Goal: Task Accomplishment & Management: Use online tool/utility

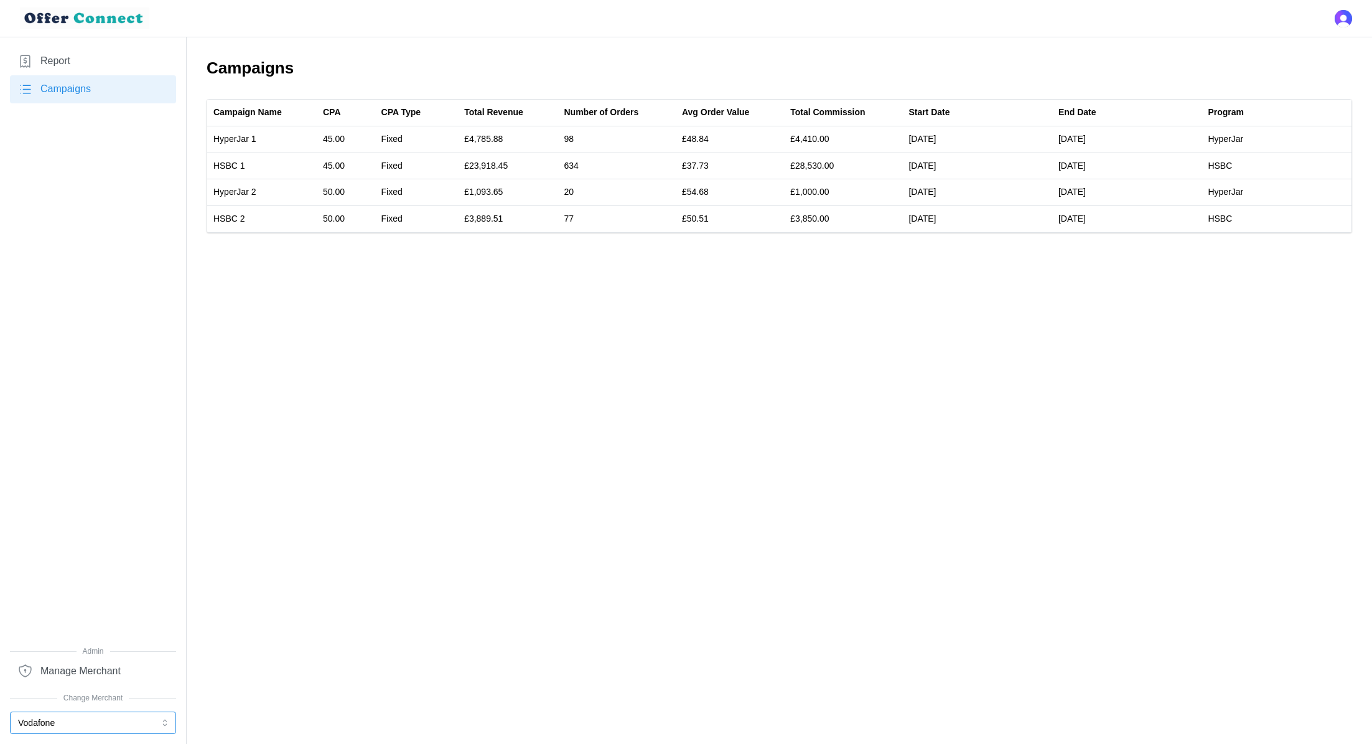
click at [103, 721] on button "Vodafone" at bounding box center [93, 722] width 166 height 22
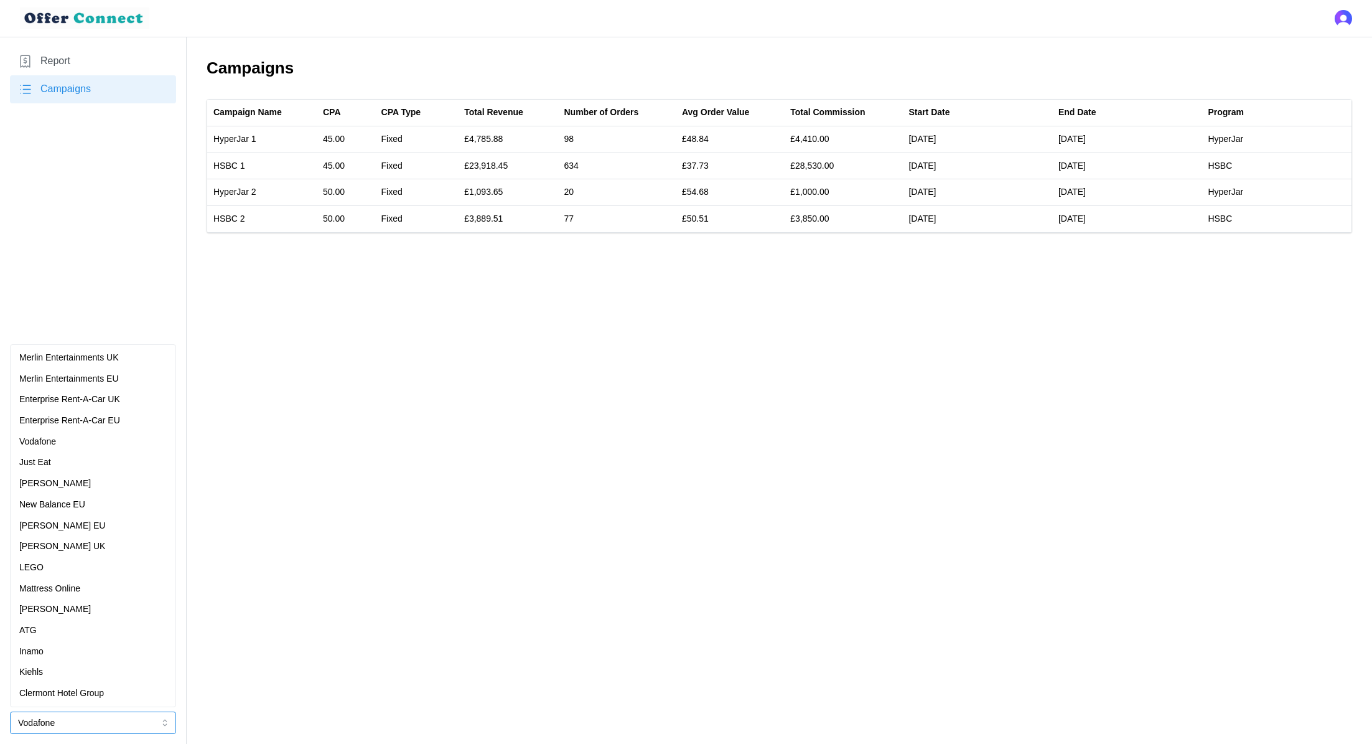
click at [82, 357] on p "Merlin Entertainments UK" at bounding box center [69, 358] width 100 height 14
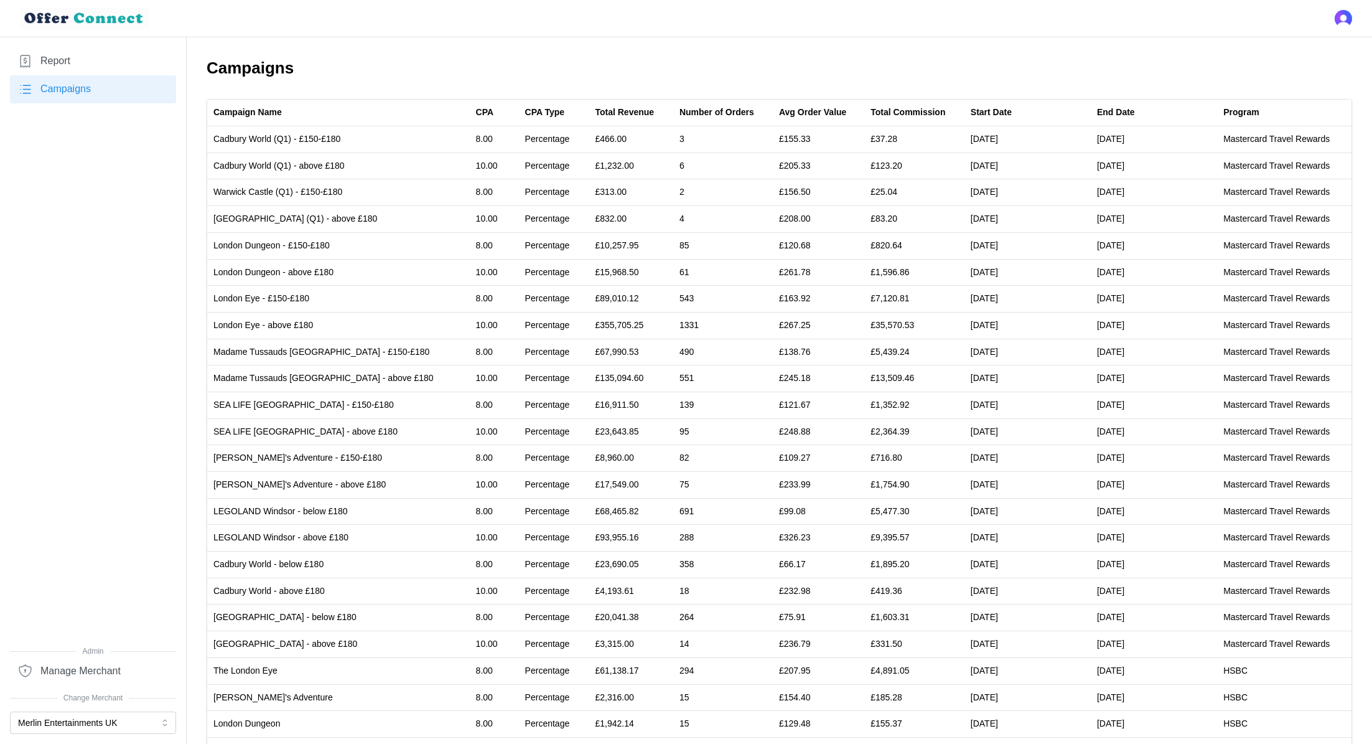
click at [93, 63] on link "Report" at bounding box center [93, 61] width 166 height 28
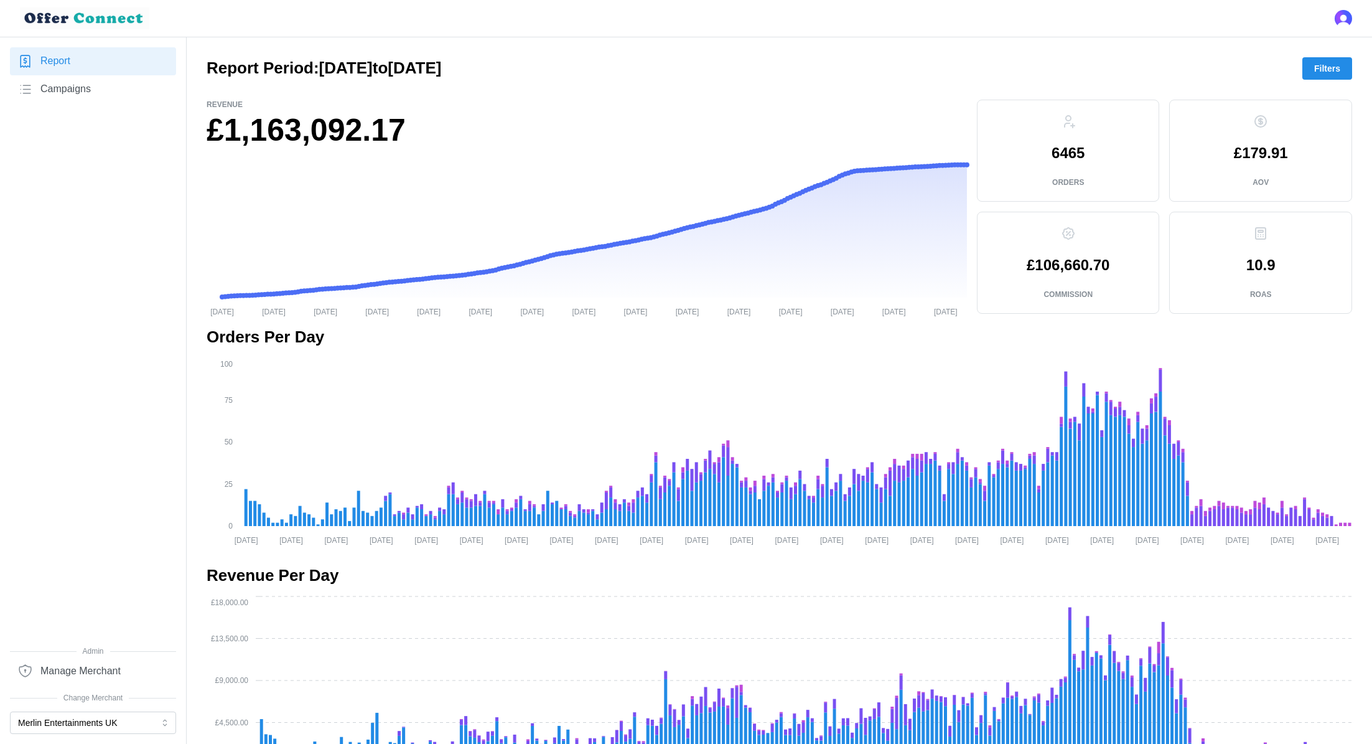
click at [1338, 70] on span "Filters" at bounding box center [1328, 68] width 26 height 21
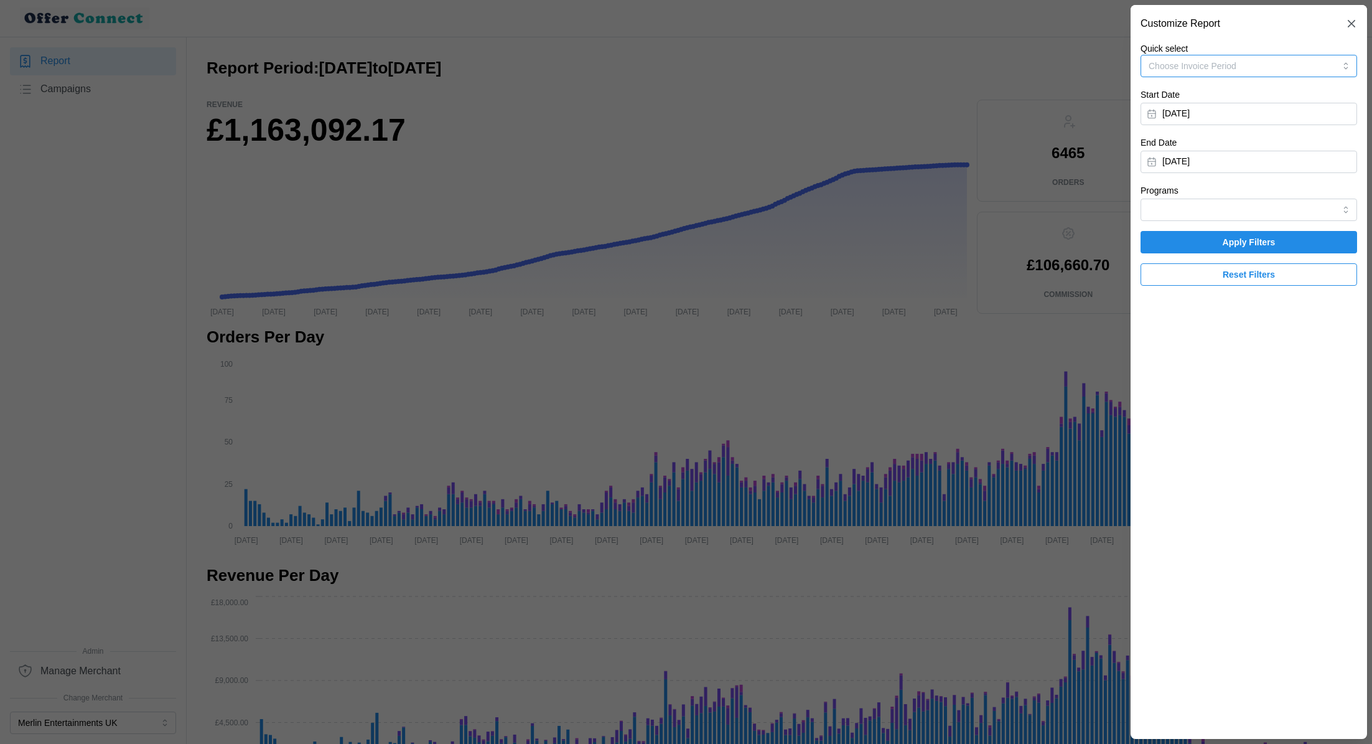
click at [1255, 69] on button "Choose Invoice Period" at bounding box center [1249, 66] width 217 height 22
click at [1204, 205] on input "Programs" at bounding box center [1249, 210] width 217 height 22
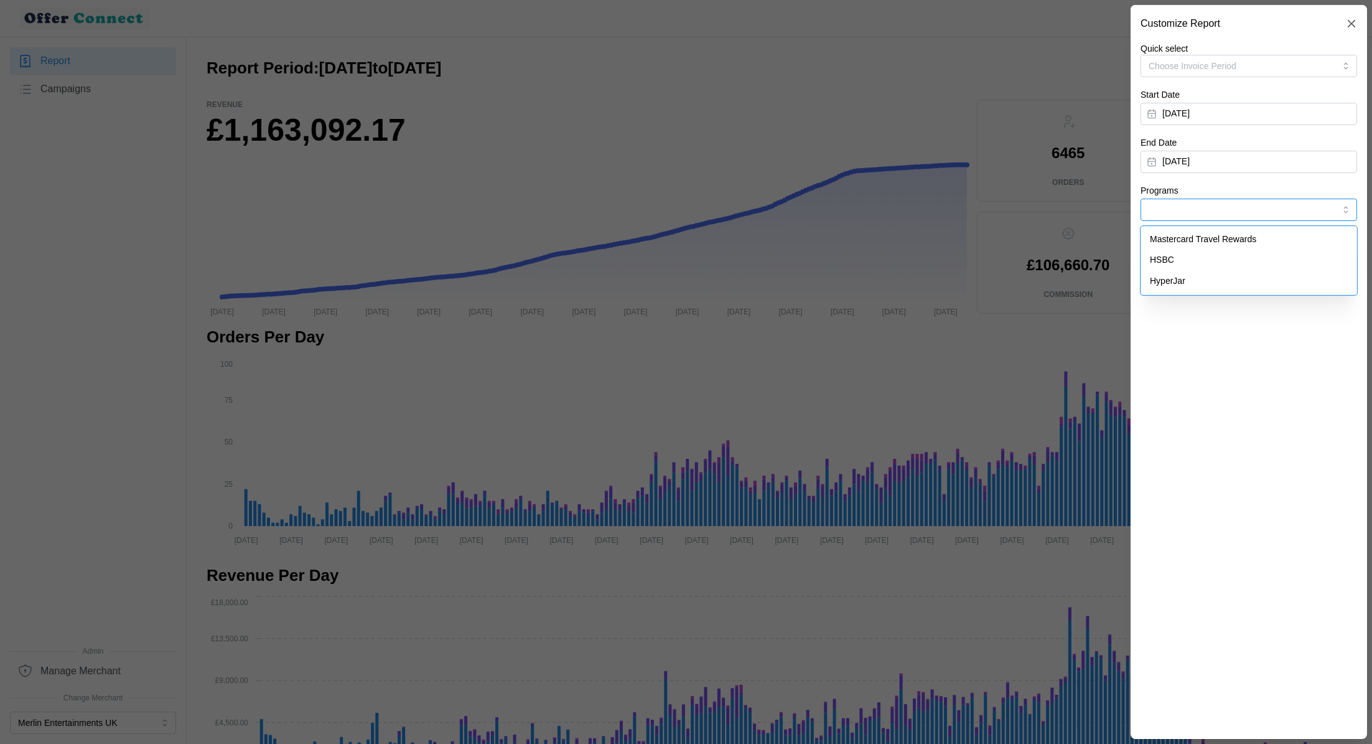
click at [1201, 243] on span "Mastercard Travel Rewards" at bounding box center [1203, 240] width 106 height 14
type input "Mastercard Travel Rewards"
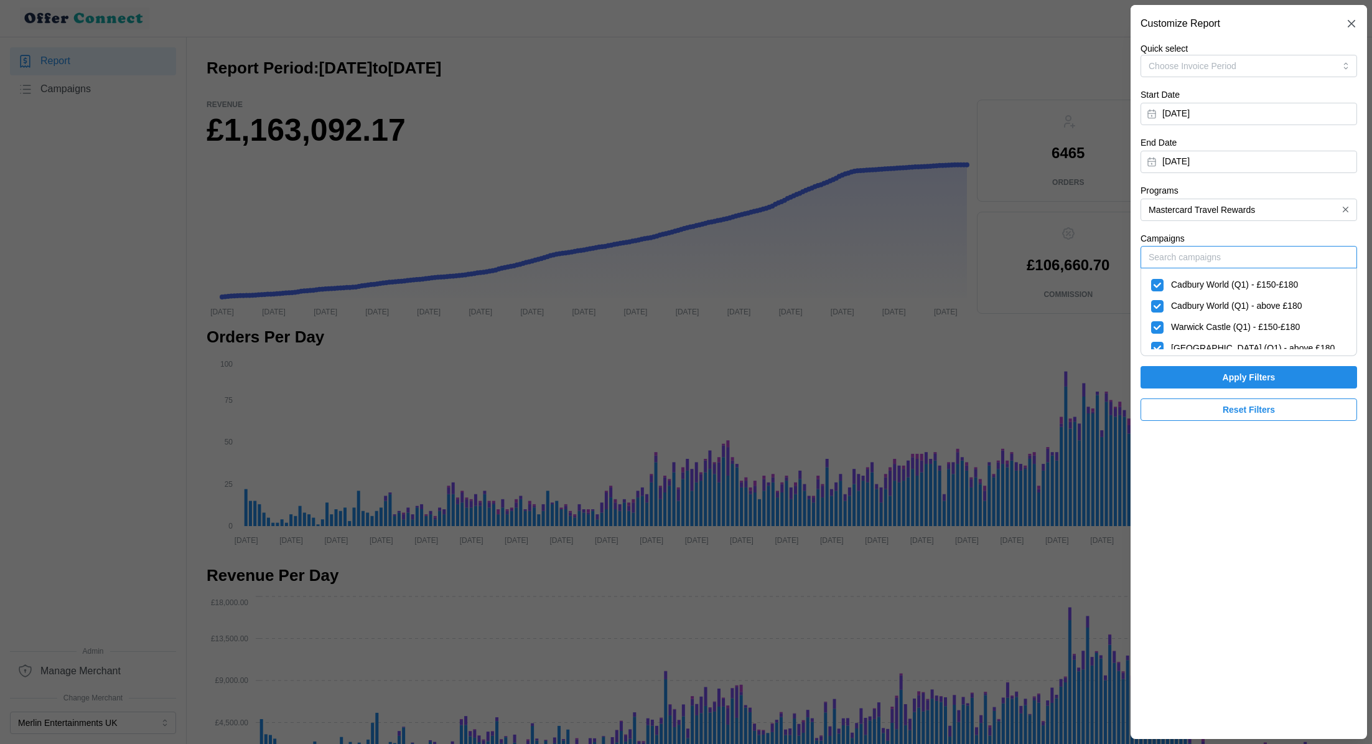
click at [1178, 251] on input "Campaigns" at bounding box center [1249, 257] width 217 height 22
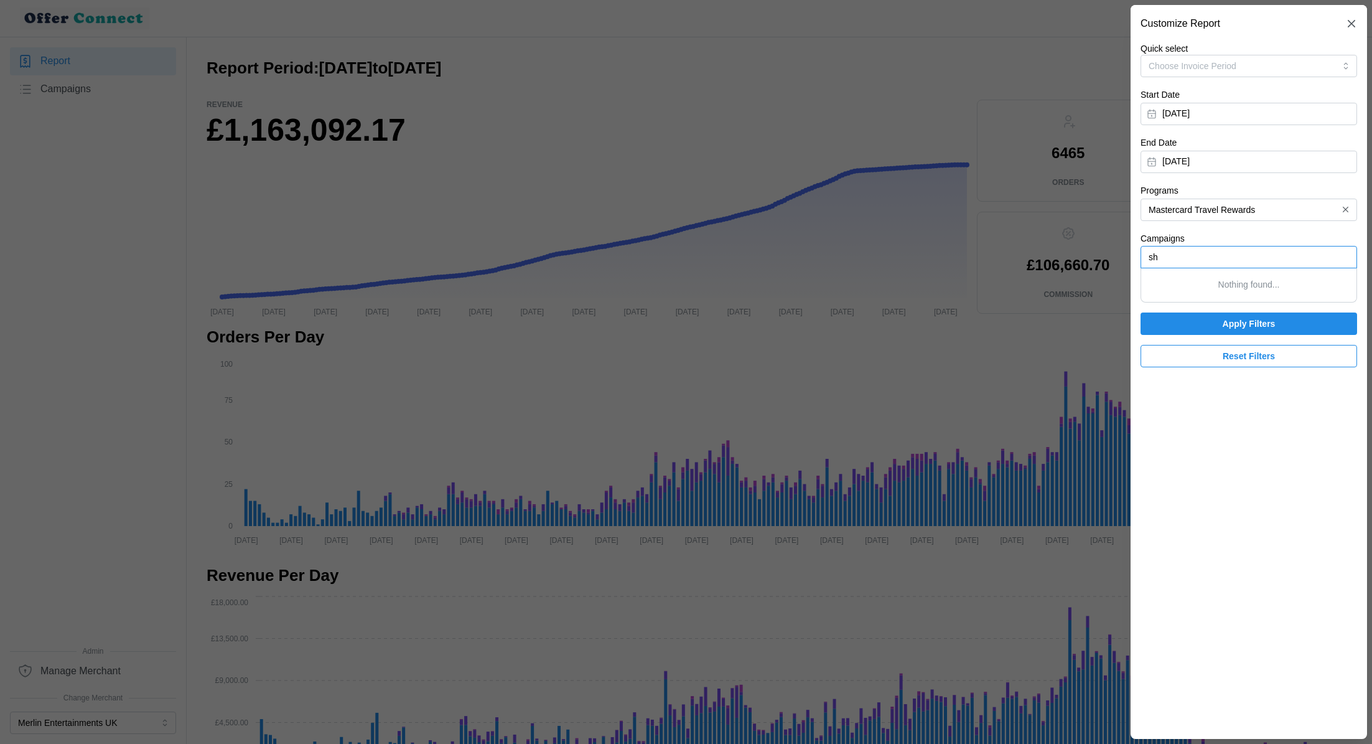
type input "s"
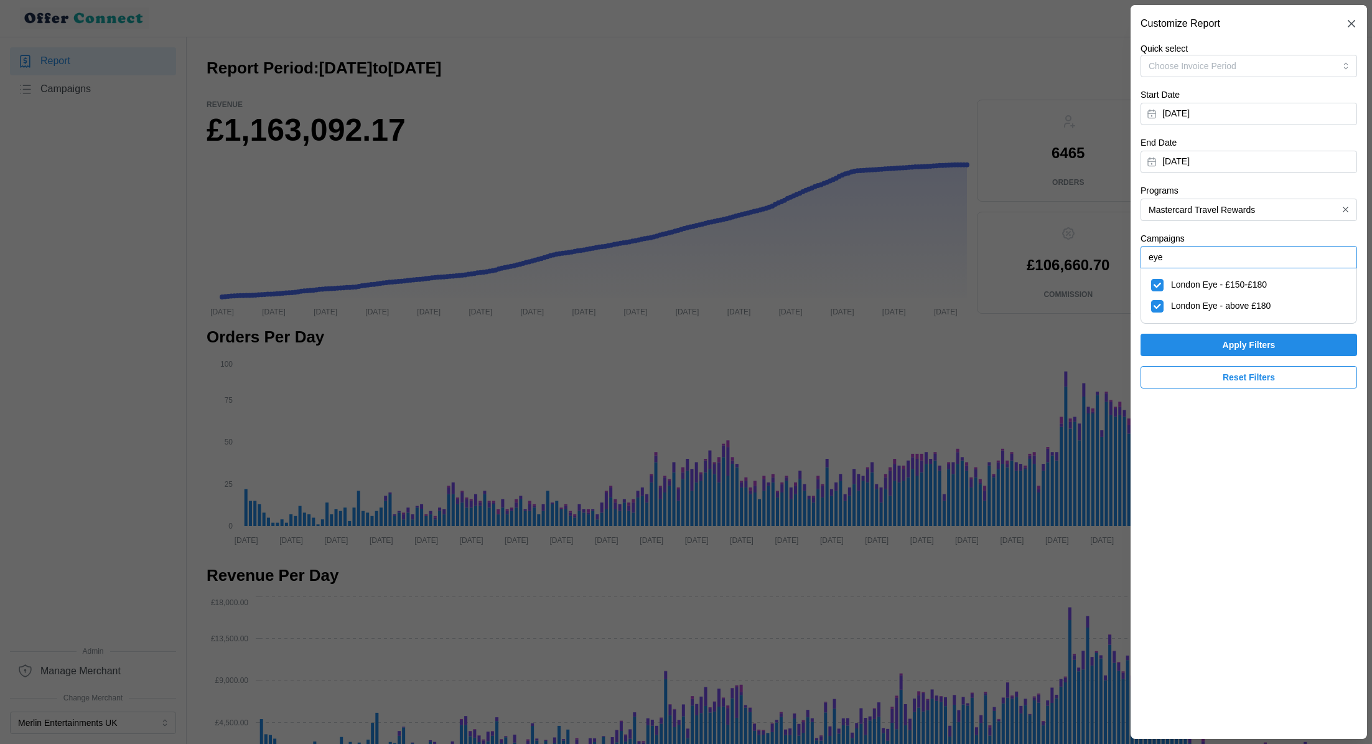
type input "eye"
click at [1201, 346] on span "Apply Filters" at bounding box center [1249, 344] width 193 height 21
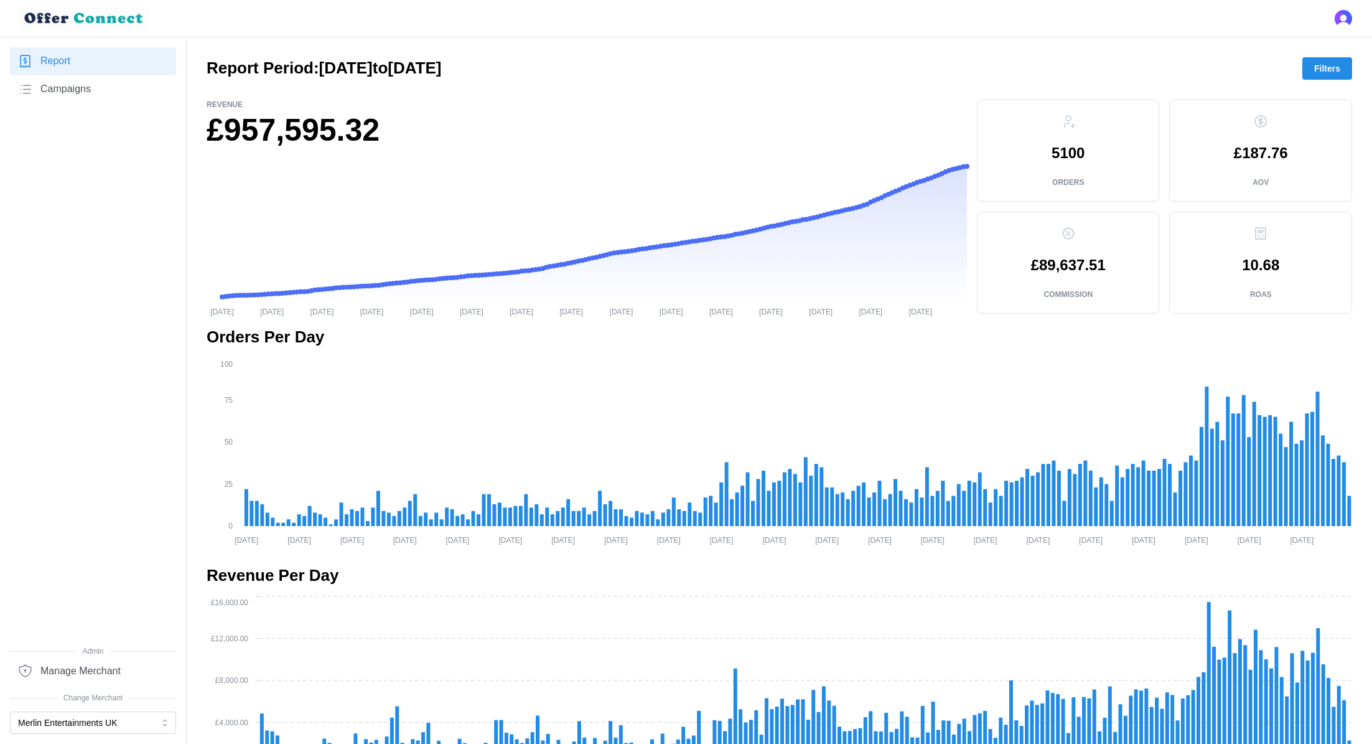
click at [1332, 70] on span "Filters" at bounding box center [1328, 68] width 26 height 21
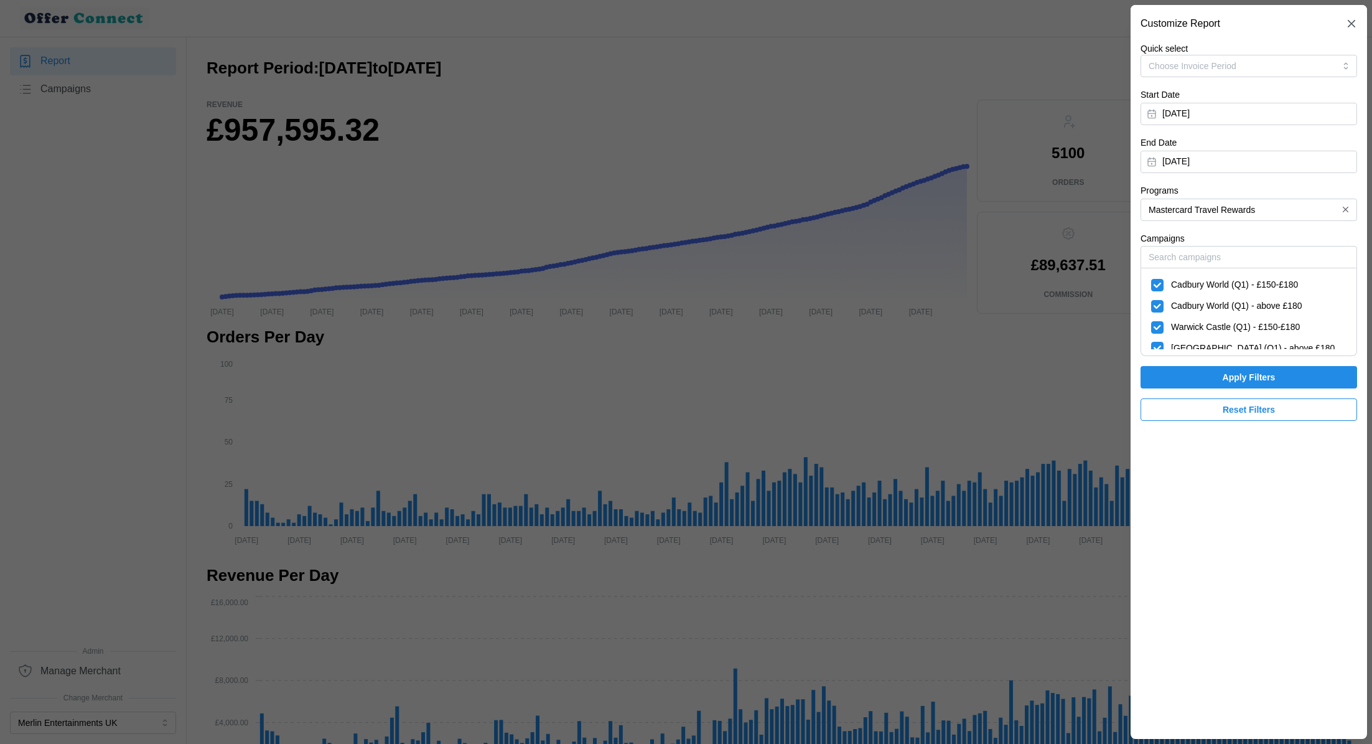
click at [1151, 293] on div "Cadbury World (Q1) - £150-£180" at bounding box center [1249, 284] width 208 height 21
checkbox input "false"
click at [1155, 319] on div "Warwick Castle (Q1) - £150-£180" at bounding box center [1249, 327] width 208 height 21
checkbox input "false"
click at [1156, 342] on div "[GEOGRAPHIC_DATA] (Q1) - above £180" at bounding box center [1249, 349] width 195 height 14
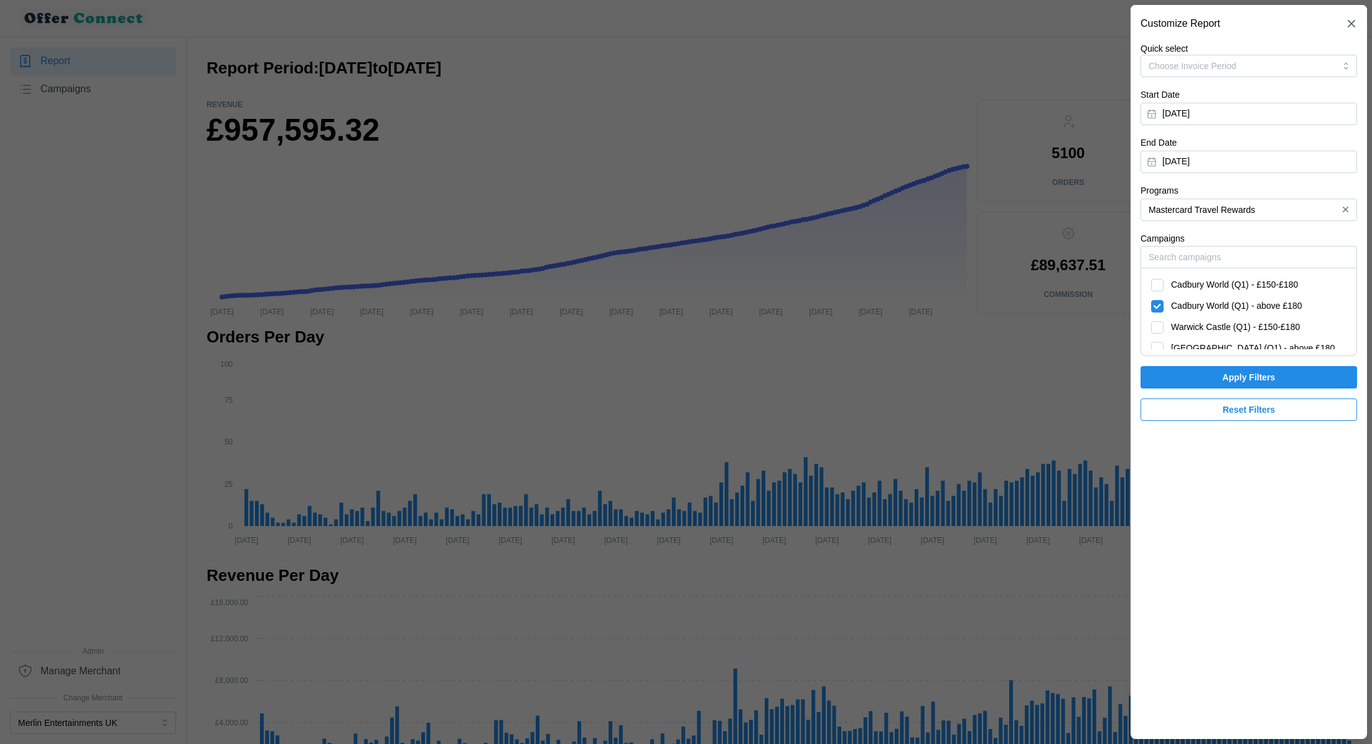
checkbox input "false"
click at [1157, 306] on div "Cadbury World (Q1) - above £180" at bounding box center [1249, 306] width 195 height 14
checkbox input "false"
click at [1158, 287] on div "London Dungeon - £150-£180" at bounding box center [1249, 286] width 195 height 14
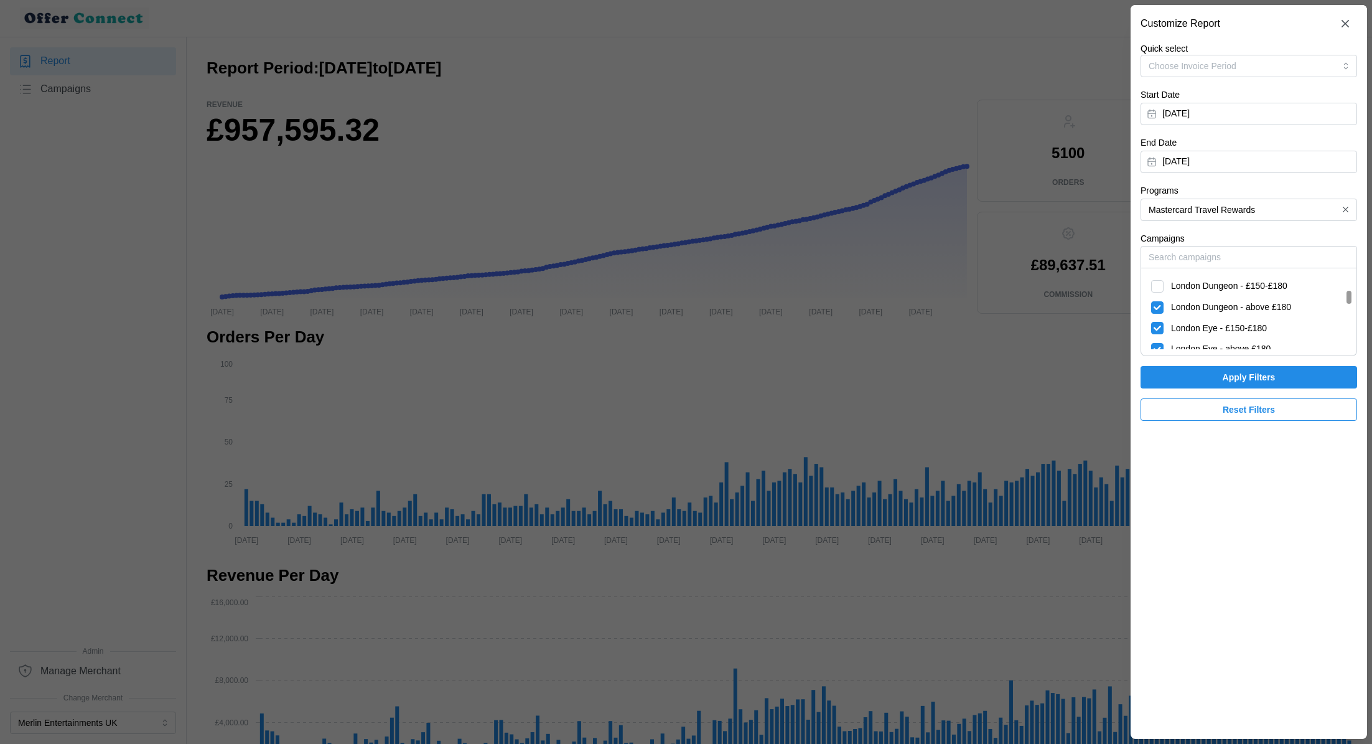
checkbox input "false"
click at [1158, 311] on div "London Dungeon - above £180" at bounding box center [1249, 308] width 195 height 14
checkbox input "false"
click at [1158, 340] on div "Madame Tussauds [GEOGRAPHIC_DATA] - £150-£180" at bounding box center [1249, 354] width 195 height 47
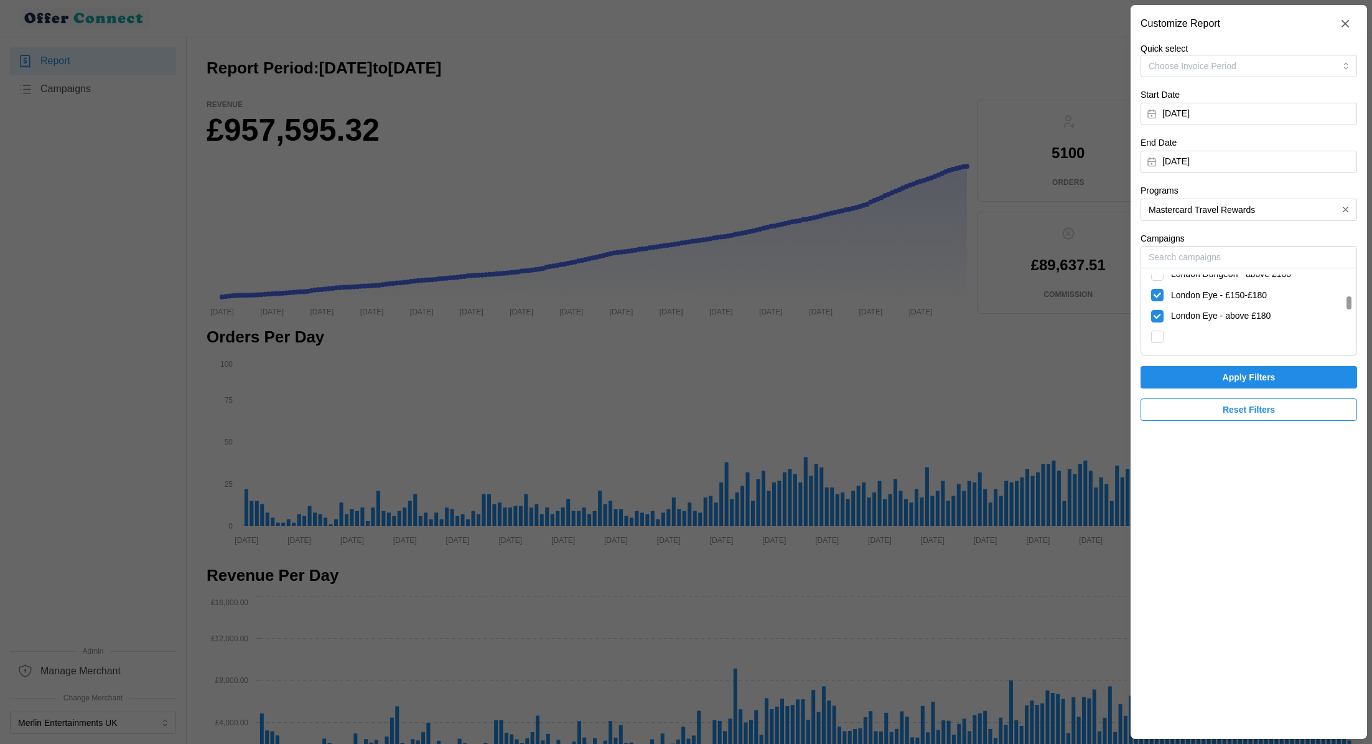
checkbox input "false"
click at [1156, 366] on div "SEA LIFE [GEOGRAPHIC_DATA] - £150-£180" at bounding box center [1249, 386] width 208 height 41
checkbox input "false"
click at [1156, 276] on div "Madame Tussauds [GEOGRAPHIC_DATA] - £150-£180" at bounding box center [1249, 284] width 208 height 54
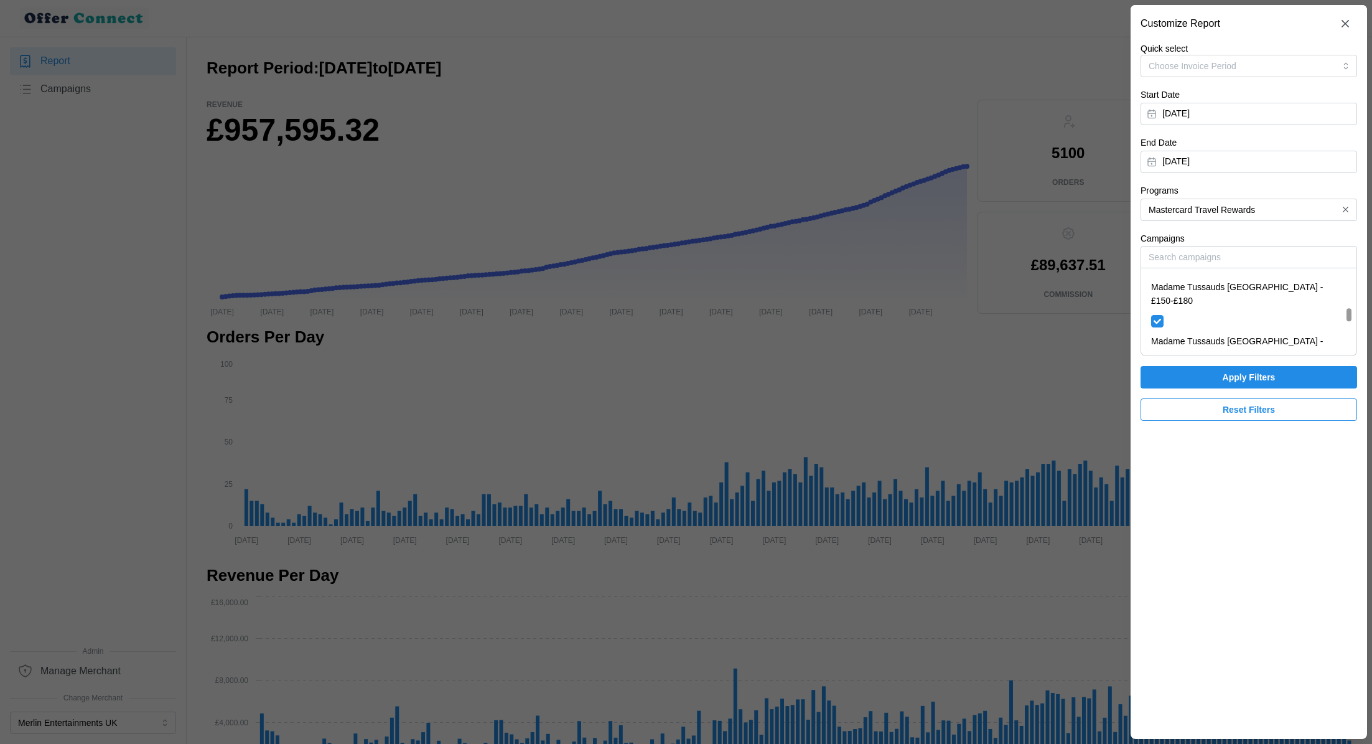
checkbox input "true"
click at [1156, 315] on div "Madame Tussauds [GEOGRAPHIC_DATA] - above £180" at bounding box center [1249, 338] width 195 height 47
checkbox input "false"
click at [1158, 410] on div "SEA LIFE [GEOGRAPHIC_DATA] - above £180" at bounding box center [1249, 427] width 195 height 34
checkbox input "false"
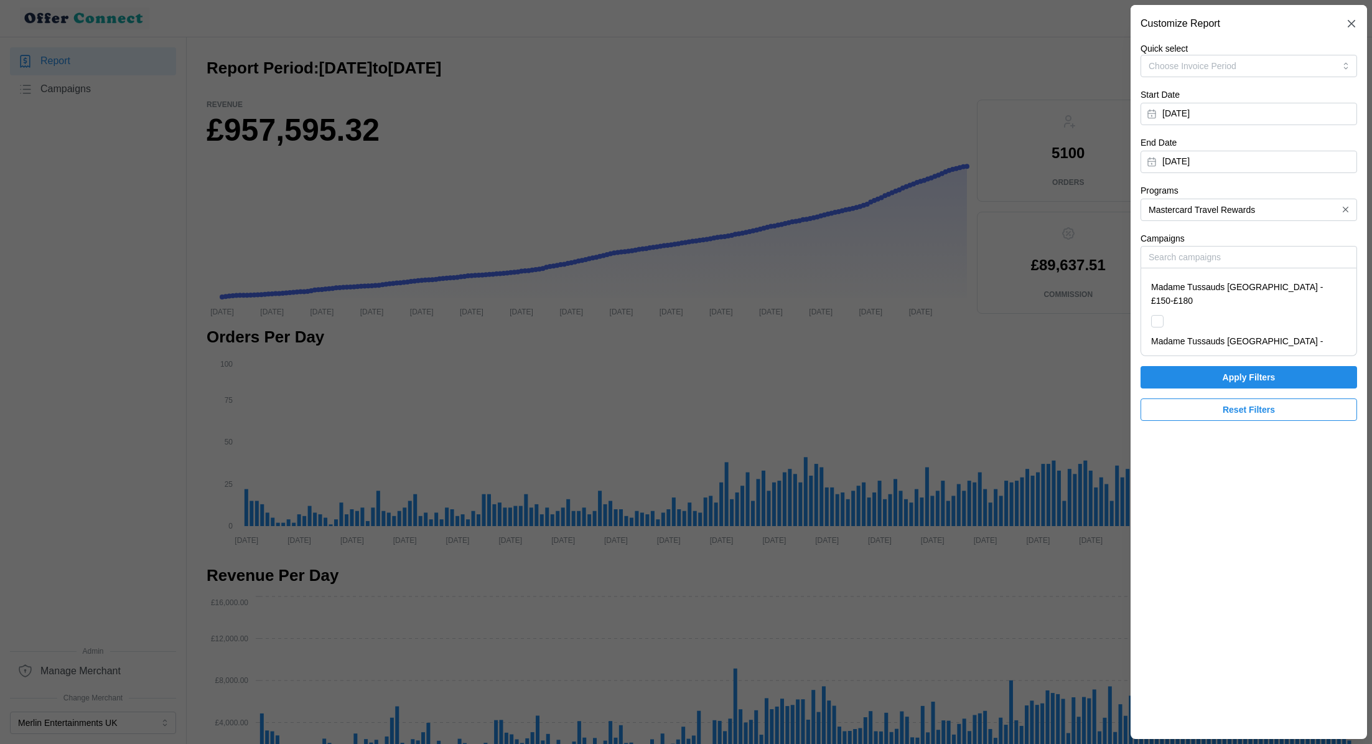
click at [1158, 451] on div "[PERSON_NAME]'s Adventure - £150-£180" at bounding box center [1249, 458] width 195 height 14
checkbox input "false"
click at [1157, 410] on div "[PERSON_NAME]'s Adventure - above £180" at bounding box center [1249, 417] width 195 height 14
checkbox input "false"
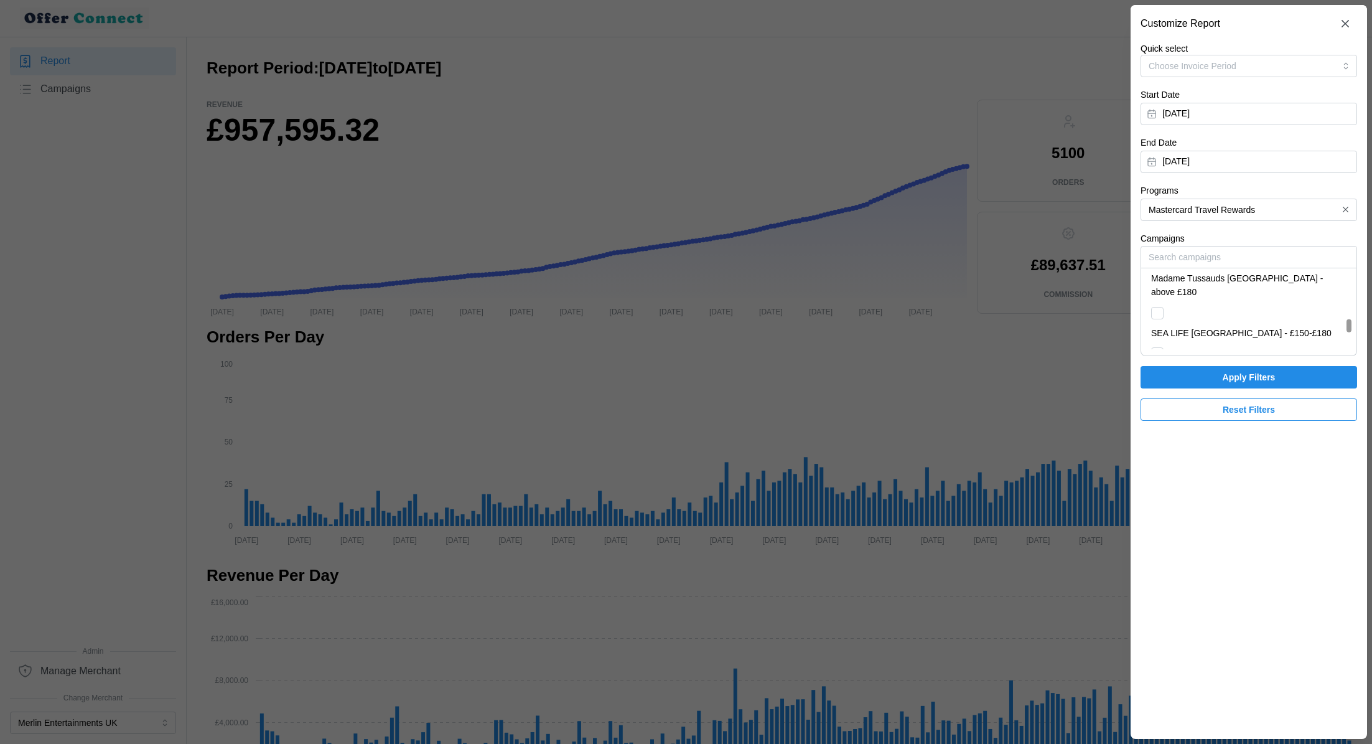
click at [1157, 430] on div "LEGOLAND Windsor - below £180" at bounding box center [1249, 437] width 195 height 14
checkbox input "false"
click at [1157, 392] on div "LEGOLAND Windsor - above £180" at bounding box center [1249, 399] width 195 height 14
checkbox input "false"
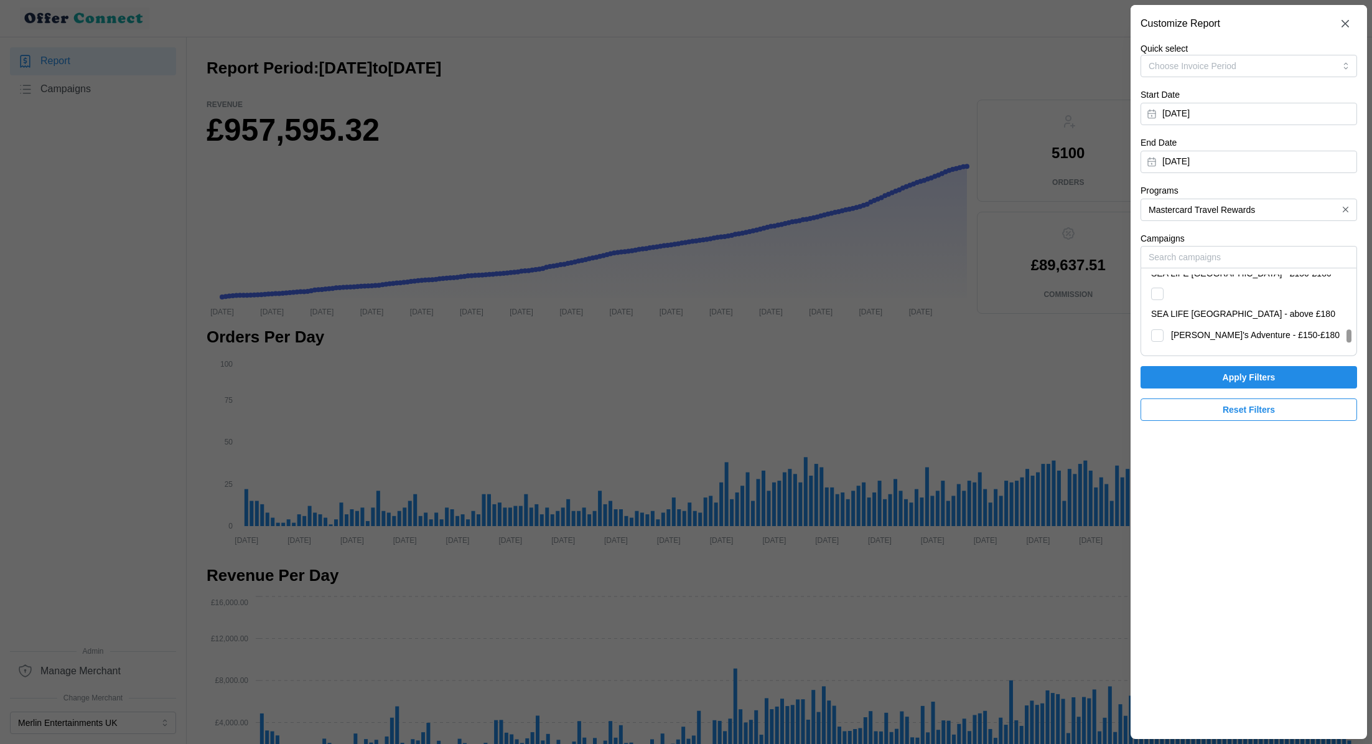
click at [1157, 413] on div "Cadbury World - below £180" at bounding box center [1249, 420] width 195 height 14
checkbox input "false"
click at [1157, 434] on div "Cadbury World - above £180" at bounding box center [1249, 441] width 195 height 14
checkbox input "false"
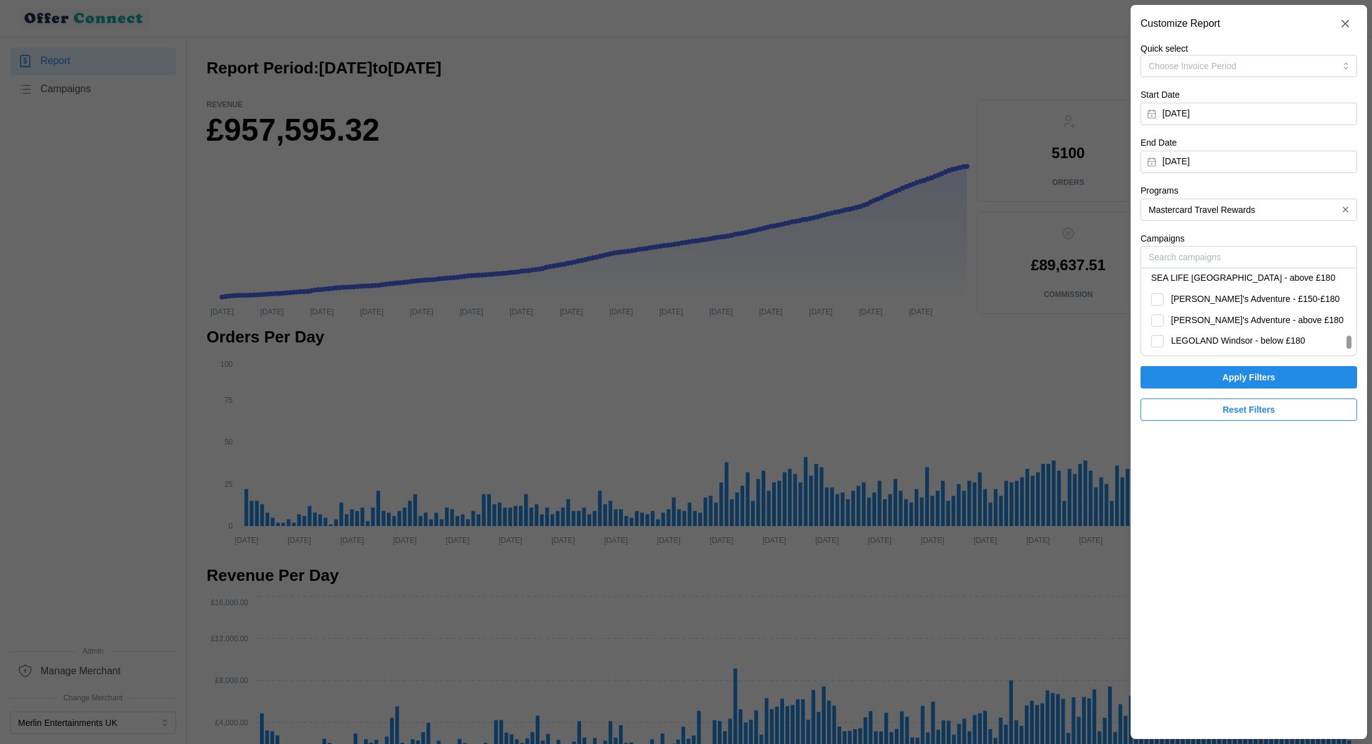
click at [1156, 415] on div "[GEOGRAPHIC_DATA] - below £180" at bounding box center [1249, 425] width 208 height 21
checkbox input "false"
click at [1156, 439] on div "[GEOGRAPHIC_DATA] - above £180" at bounding box center [1249, 446] width 195 height 14
checkbox input "false"
click at [1213, 505] on section "Customize Report Quick select Choose Invoice Period Start Date [DATE] End Date …" at bounding box center [1249, 372] width 237 height 734
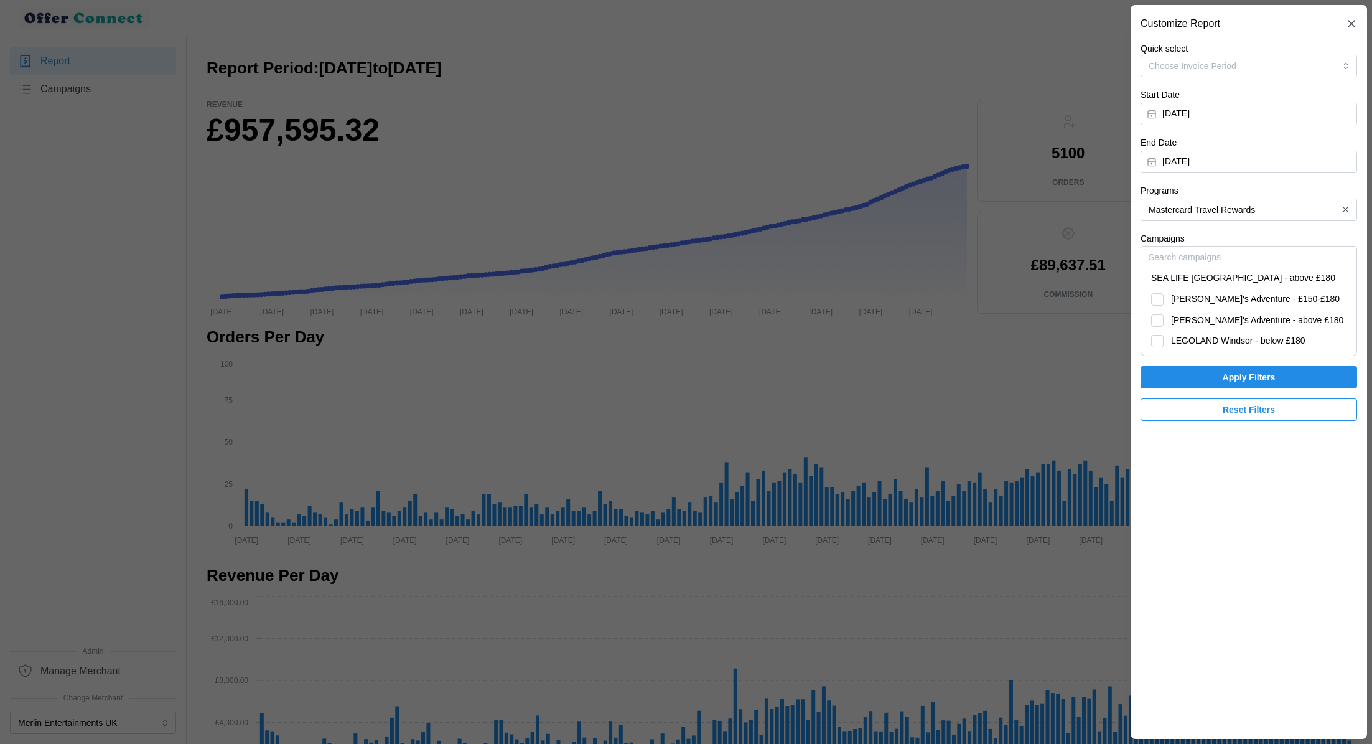
click at [1204, 380] on span "Apply Filters" at bounding box center [1249, 377] width 193 height 21
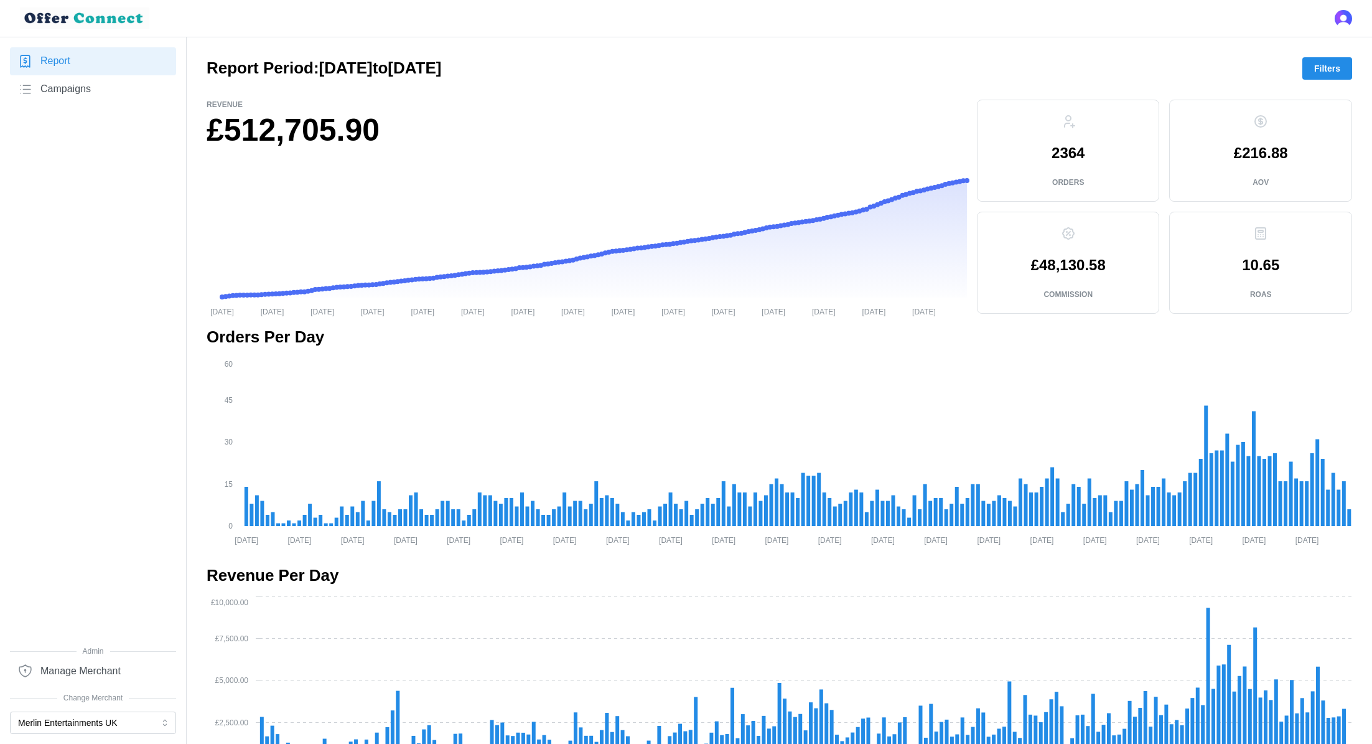
scroll to position [699, 0]
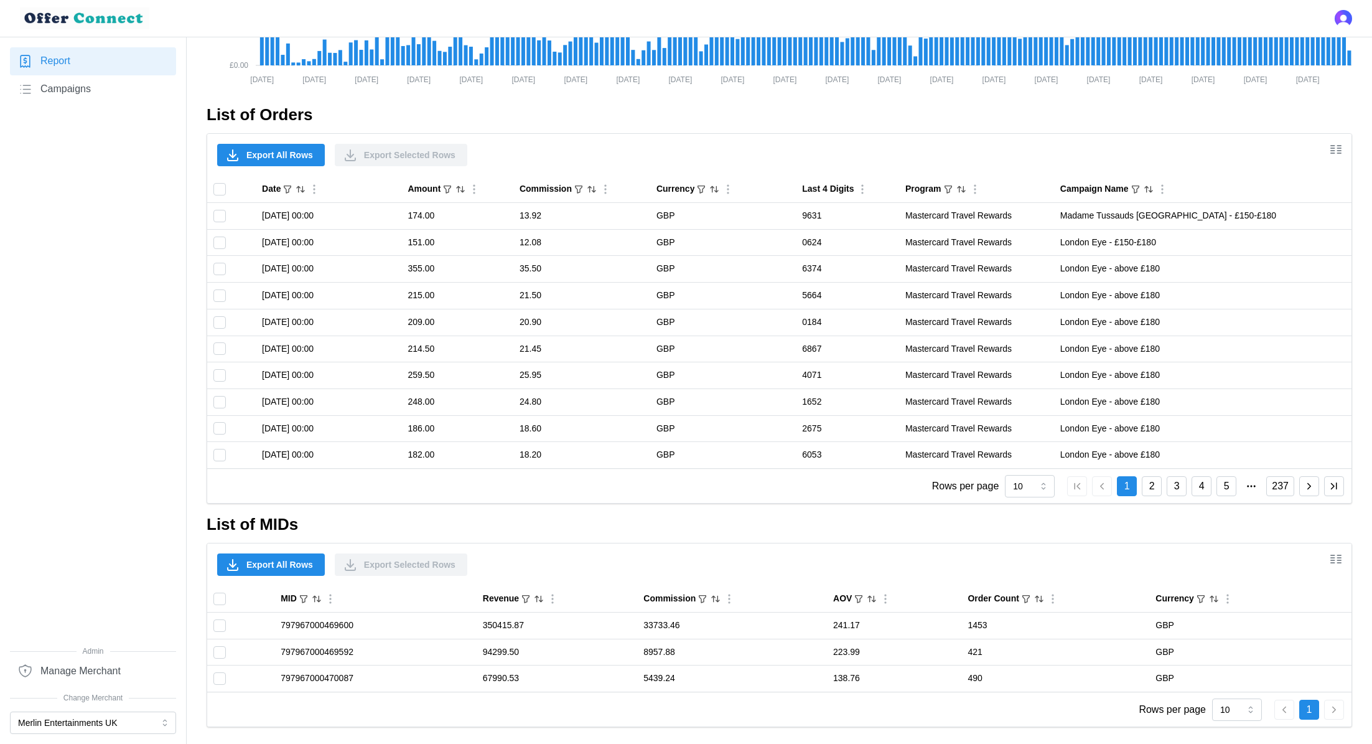
click at [276, 164] on span "Export All Rows" at bounding box center [279, 154] width 67 height 21
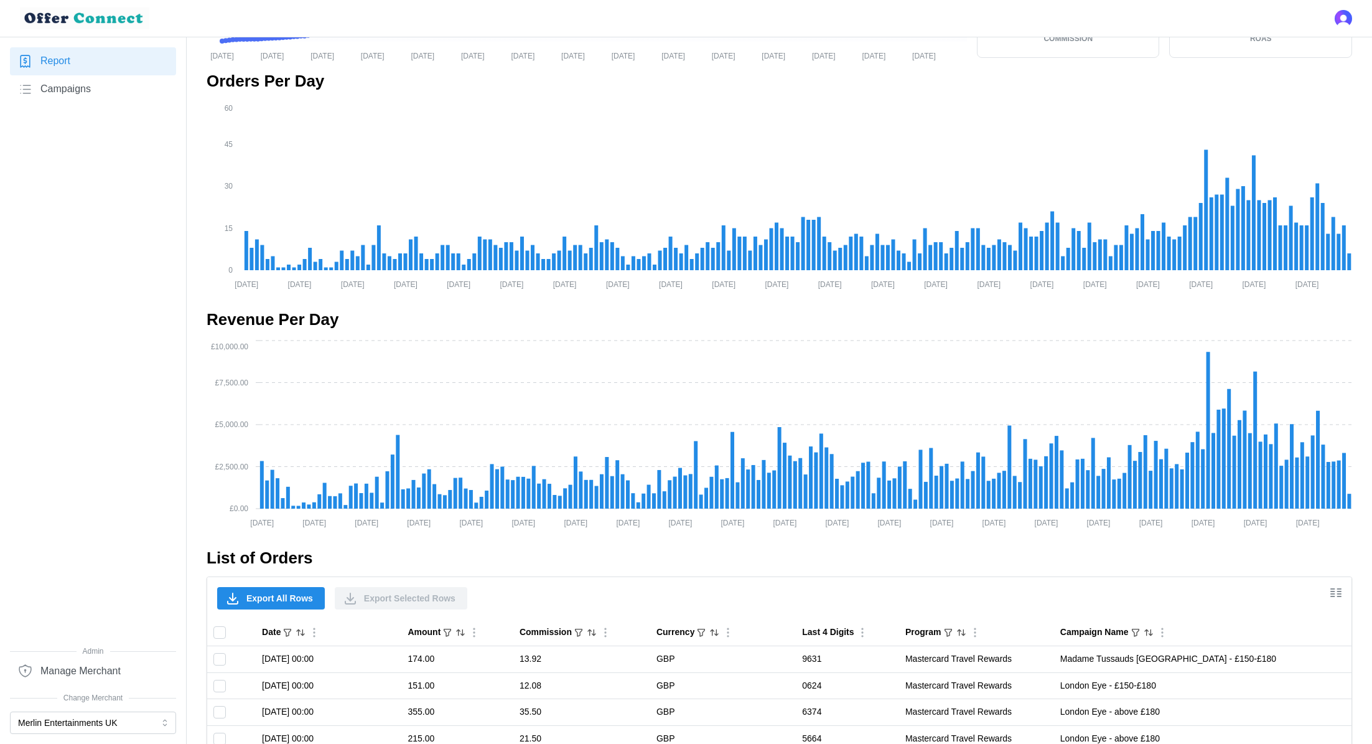
scroll to position [0, 0]
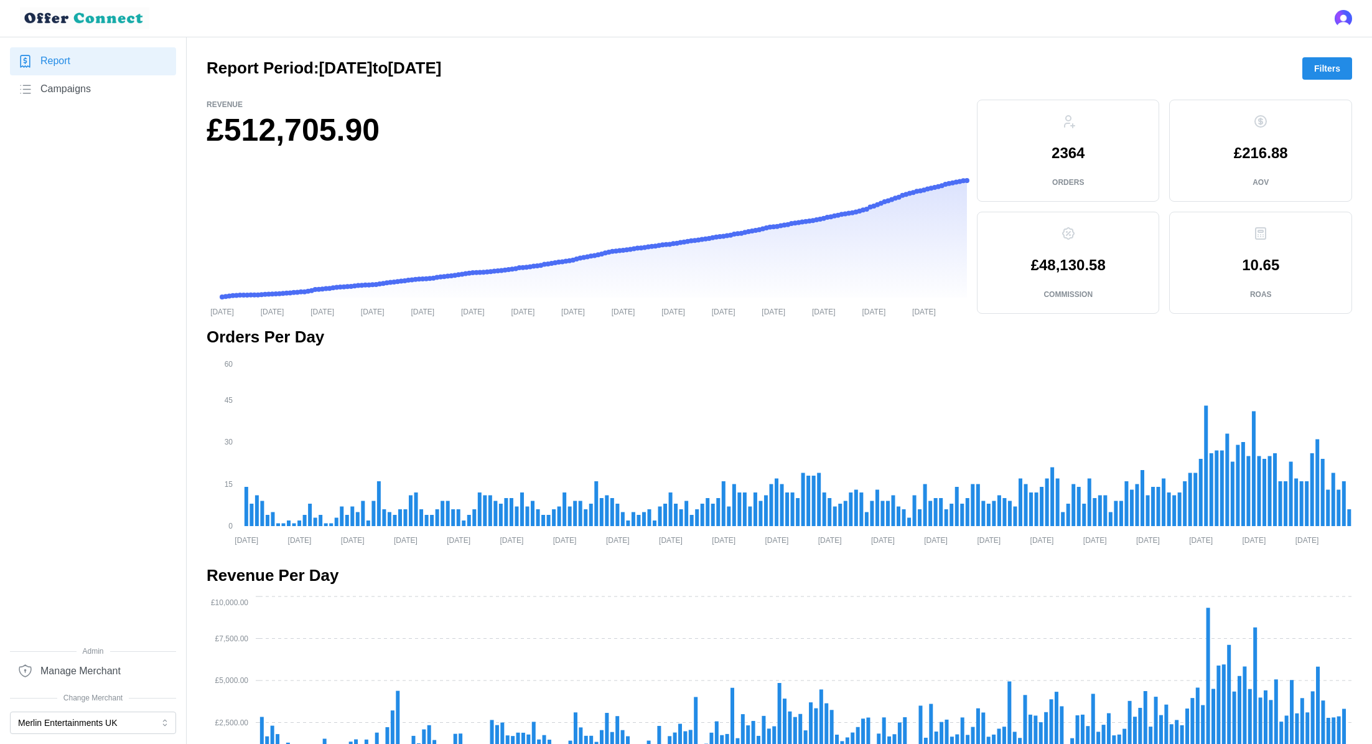
click at [1325, 77] on span "Filters" at bounding box center [1328, 68] width 26 height 21
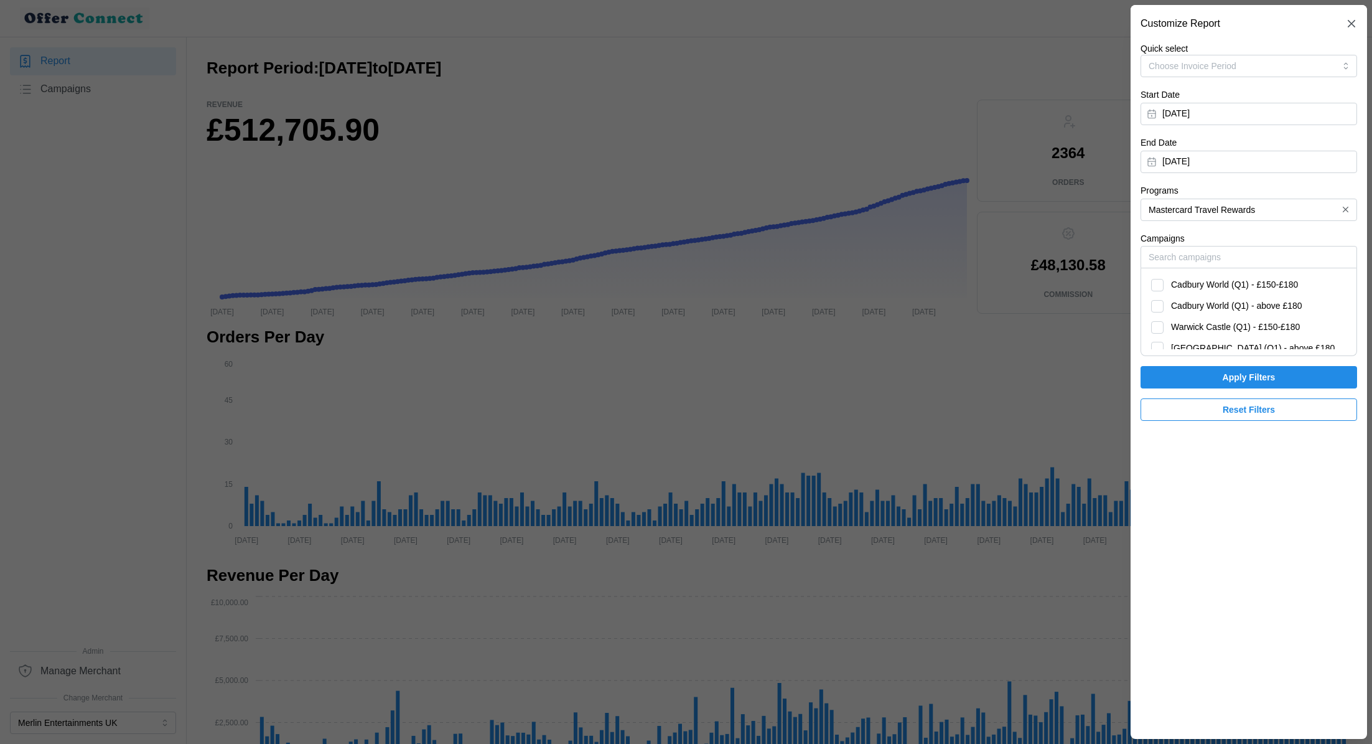
click at [1229, 414] on span "Reset Filters" at bounding box center [1249, 409] width 52 height 21
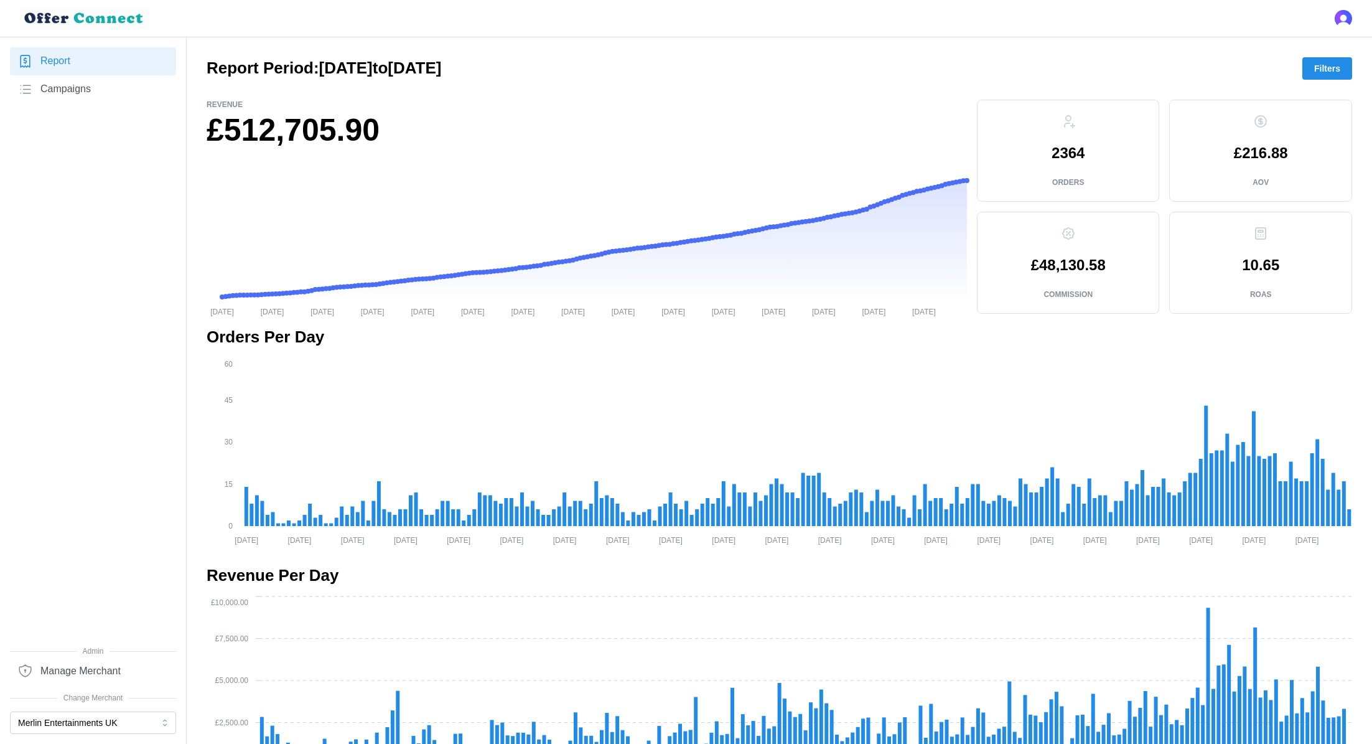
click at [1322, 74] on span "Filters" at bounding box center [1328, 68] width 26 height 21
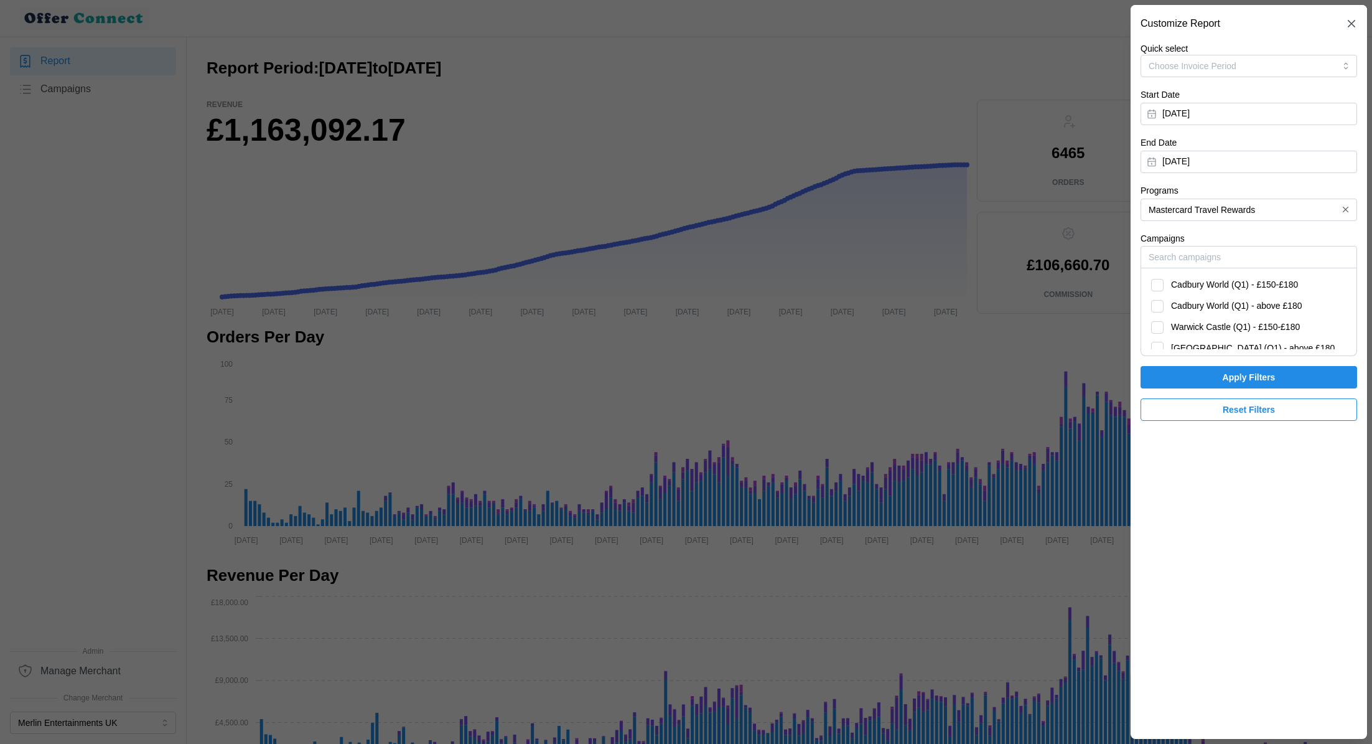
click at [1158, 286] on div "Cadbury World (Q1) - £150-£180" at bounding box center [1249, 285] width 195 height 14
checkbox input "true"
click at [1159, 312] on div "Cadbury World (Q1) - above £180" at bounding box center [1249, 306] width 195 height 14
checkbox input "true"
click at [1159, 328] on div "Warwick Castle (Q1) - £150-£180" at bounding box center [1249, 328] width 195 height 14
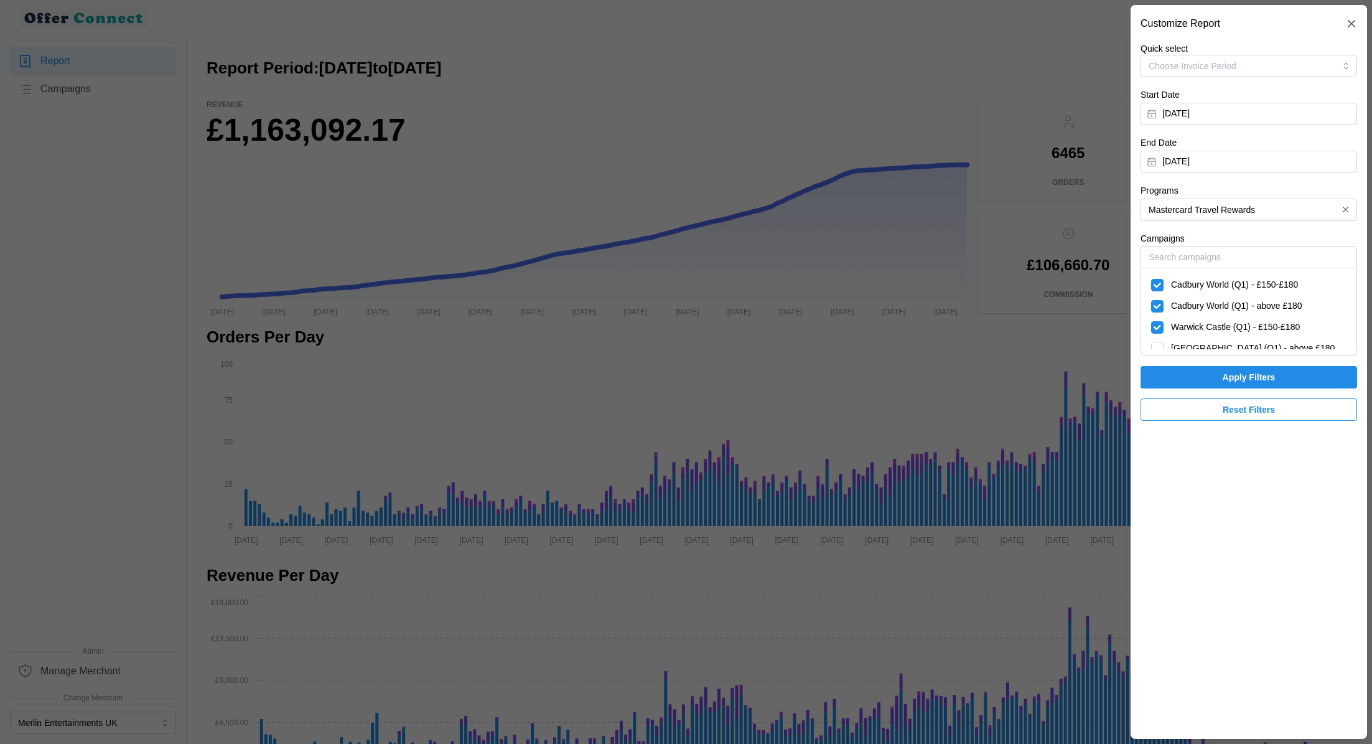
checkbox input "true"
click at [1159, 344] on div "[GEOGRAPHIC_DATA] (Q1) - above £180" at bounding box center [1249, 349] width 195 height 14
checkbox input "true"
click at [1160, 308] on div "London Dungeon - above £180" at bounding box center [1249, 310] width 195 height 14
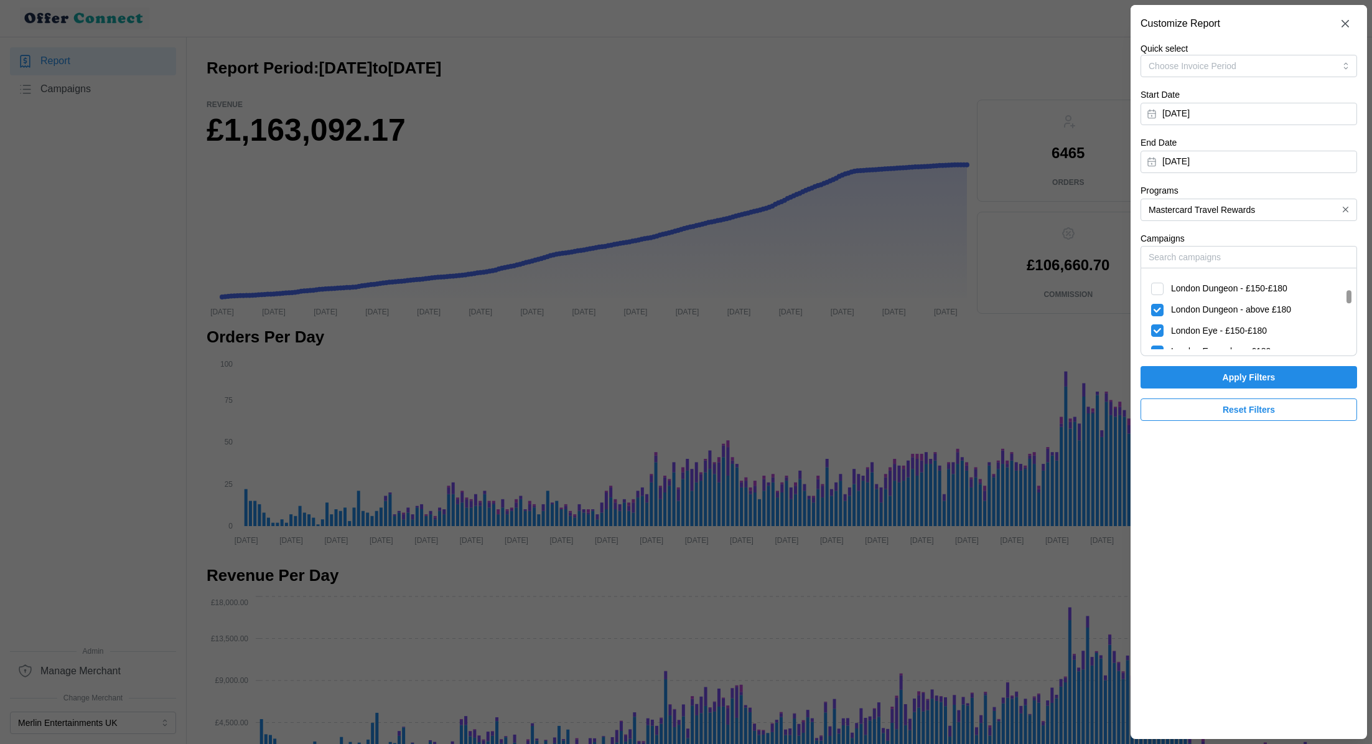
checkbox input "true"
click at [1160, 288] on div "London Dungeon - £150-£180" at bounding box center [1249, 289] width 195 height 14
checkbox input "true"
click at [1158, 347] on div "Madame Tussauds [GEOGRAPHIC_DATA] - above £180" at bounding box center [1249, 370] width 195 height 47
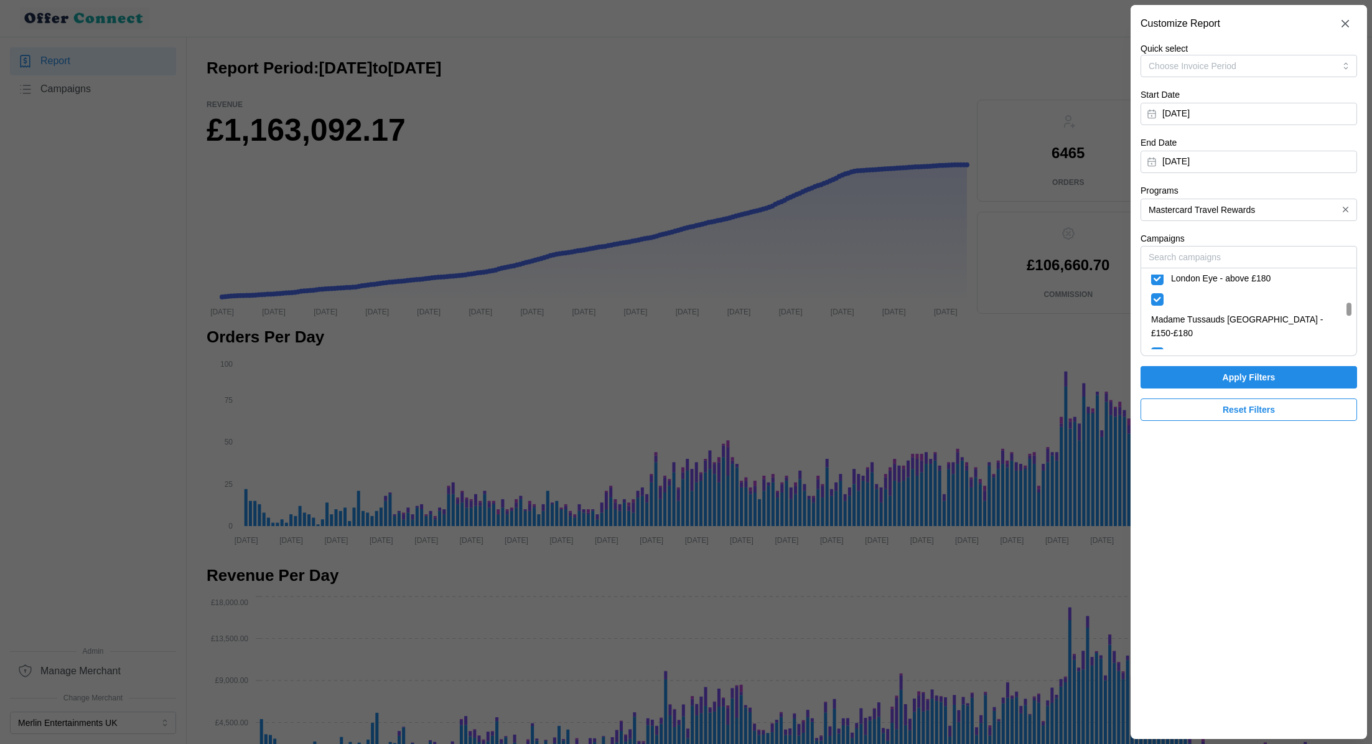
checkbox input "true"
click at [1158, 402] on div "SEA LIFE [GEOGRAPHIC_DATA] - £150-£180" at bounding box center [1249, 419] width 195 height 34
checkbox input "true"
click at [1158, 381] on div "SEA LIFE [GEOGRAPHIC_DATA] - above £180" at bounding box center [1249, 398] width 195 height 34
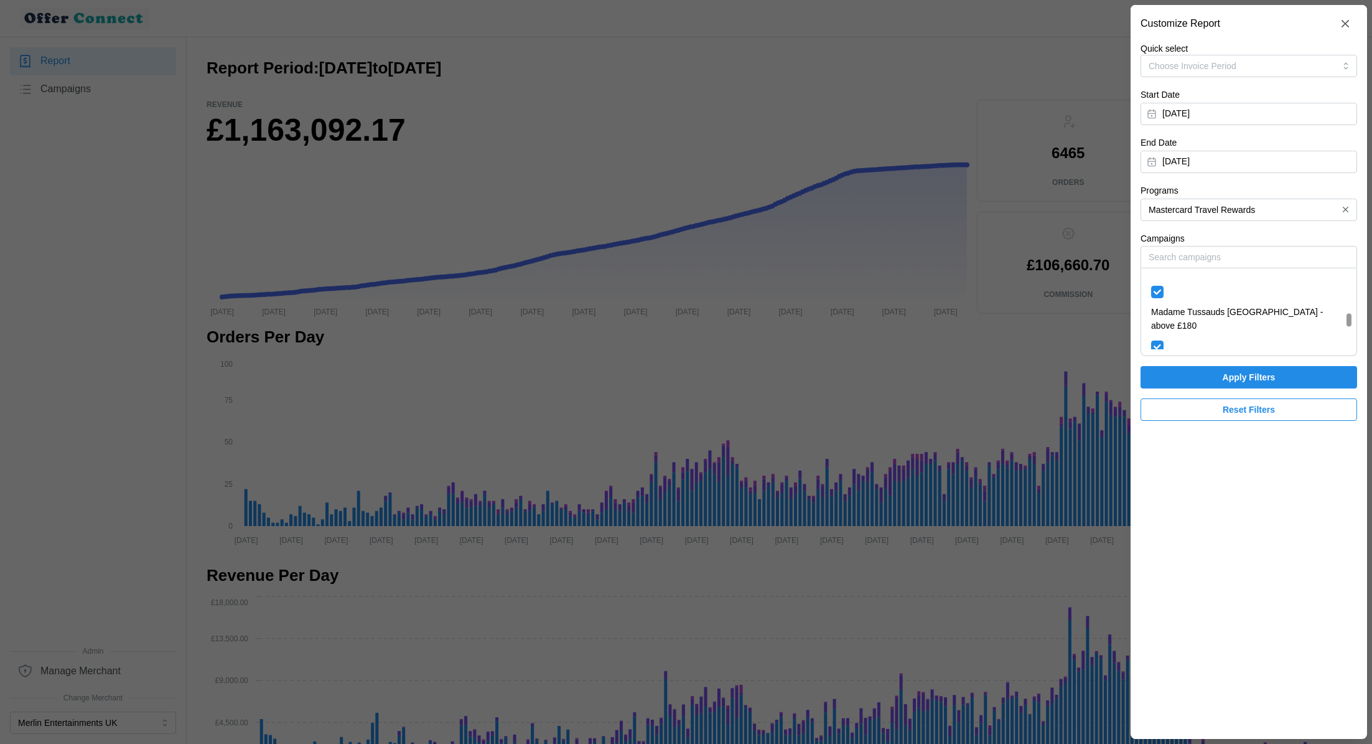
checkbox input "true"
click at [1158, 422] on div "[PERSON_NAME]'s Adventure - £150-£180" at bounding box center [1249, 429] width 195 height 14
checkbox input "true"
click at [1158, 443] on div "[PERSON_NAME]'s Adventure - above £180" at bounding box center [1249, 450] width 195 height 14
checkbox input "true"
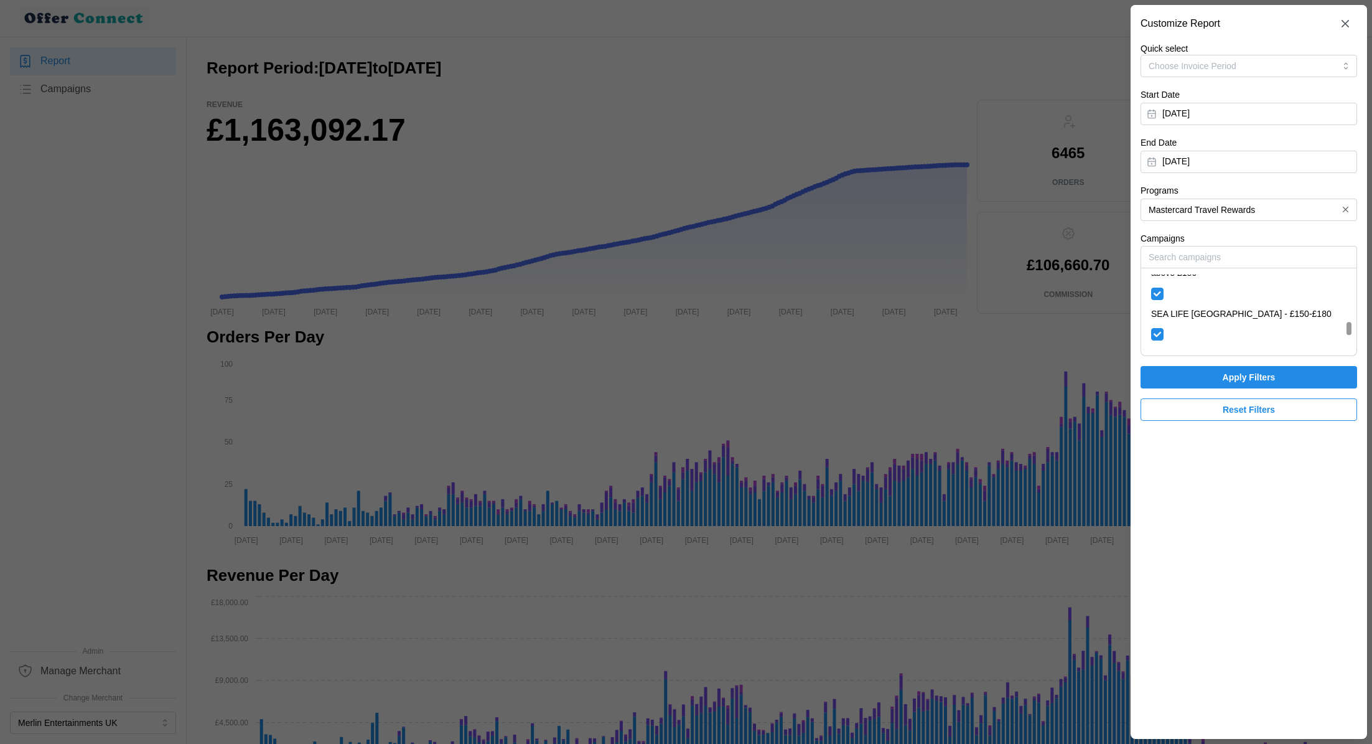
scroll to position [269, 0]
click at [1158, 427] on div "LEGOLAND Windsor - above £180" at bounding box center [1249, 437] width 208 height 21
checkbox input "true"
click at [1159, 389] on div "[PERSON_NAME]'s Adventure - above £180" at bounding box center [1249, 396] width 195 height 14
checkbox input "false"
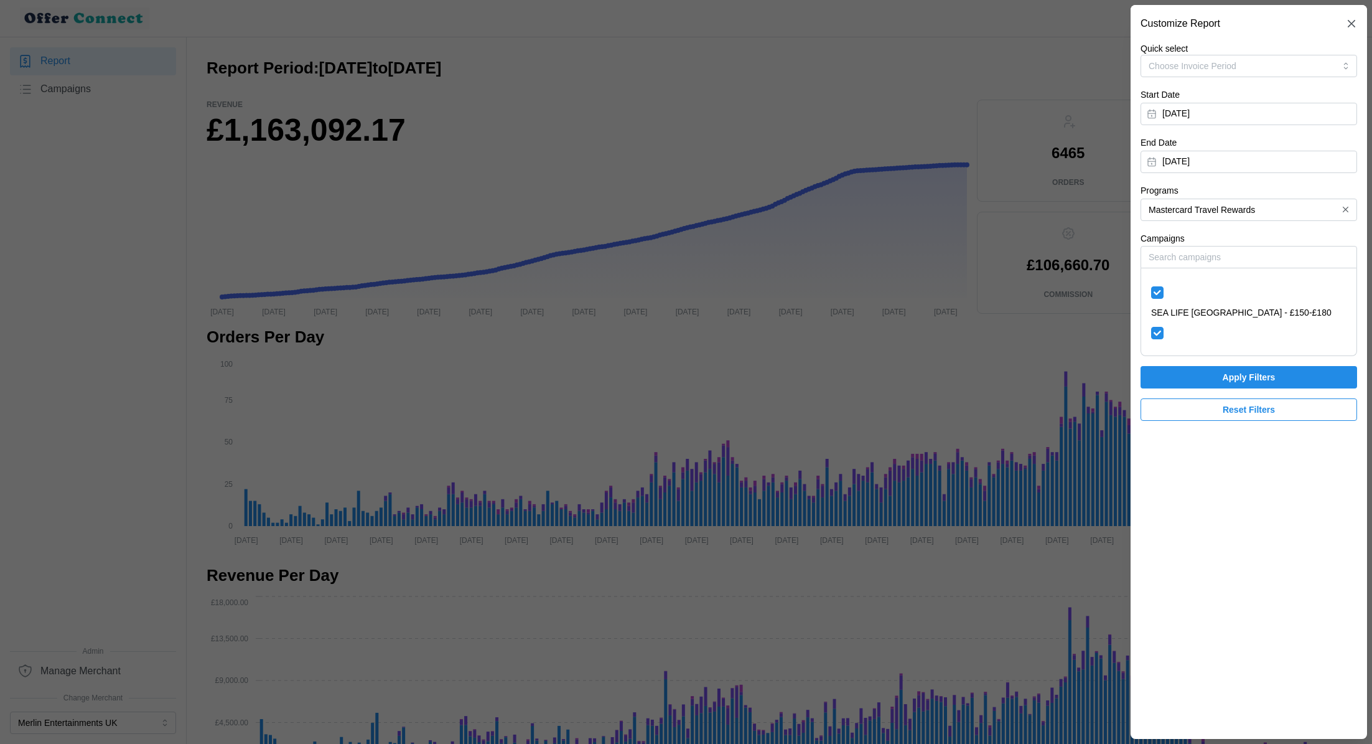
click at [1158, 410] on div "LEGOLAND Windsor - below £180" at bounding box center [1249, 417] width 195 height 14
checkbox input "true"
click at [1158, 389] on div "[PERSON_NAME]'s Adventure - above £180" at bounding box center [1249, 396] width 195 height 14
checkbox input "true"
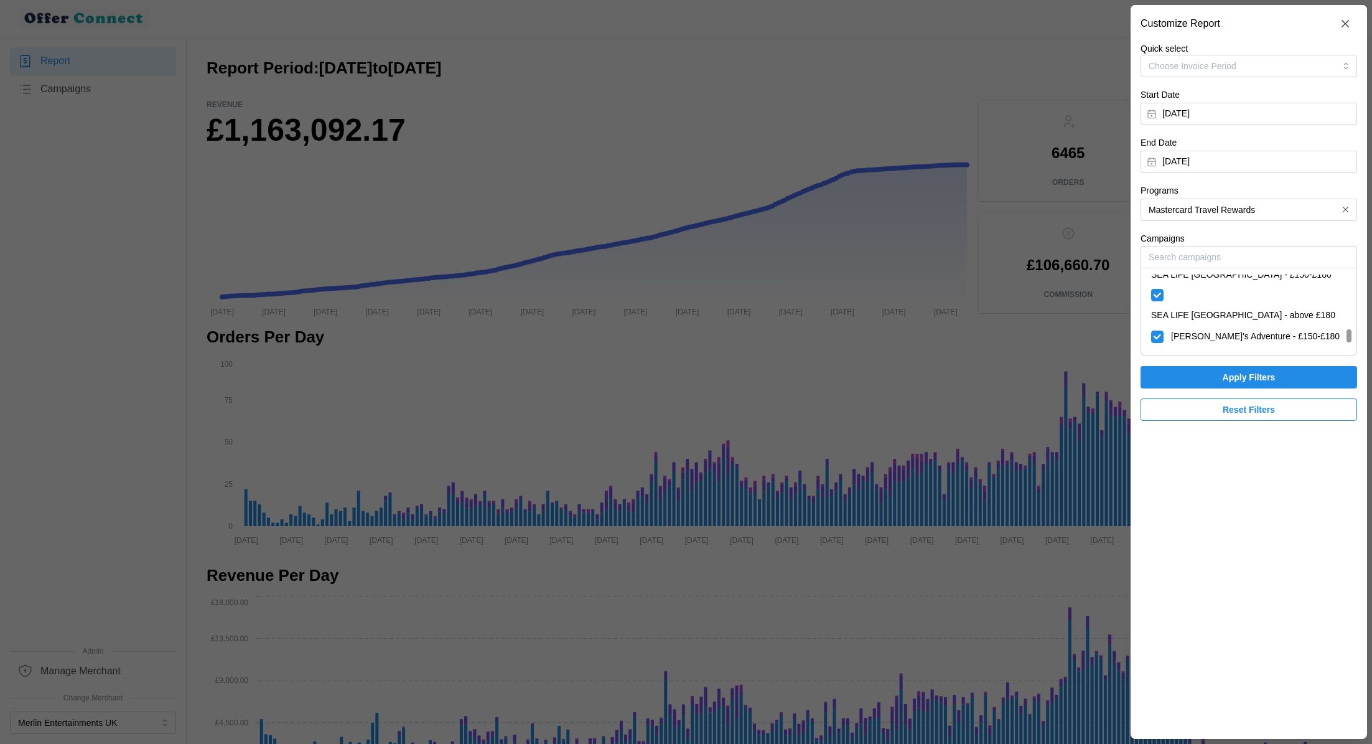
click at [1158, 414] on div "Cadbury World - below £180" at bounding box center [1249, 421] width 195 height 14
checkbox input "true"
click at [1158, 431] on div "Cadbury World - above £180" at bounding box center [1249, 441] width 208 height 21
checkbox input "true"
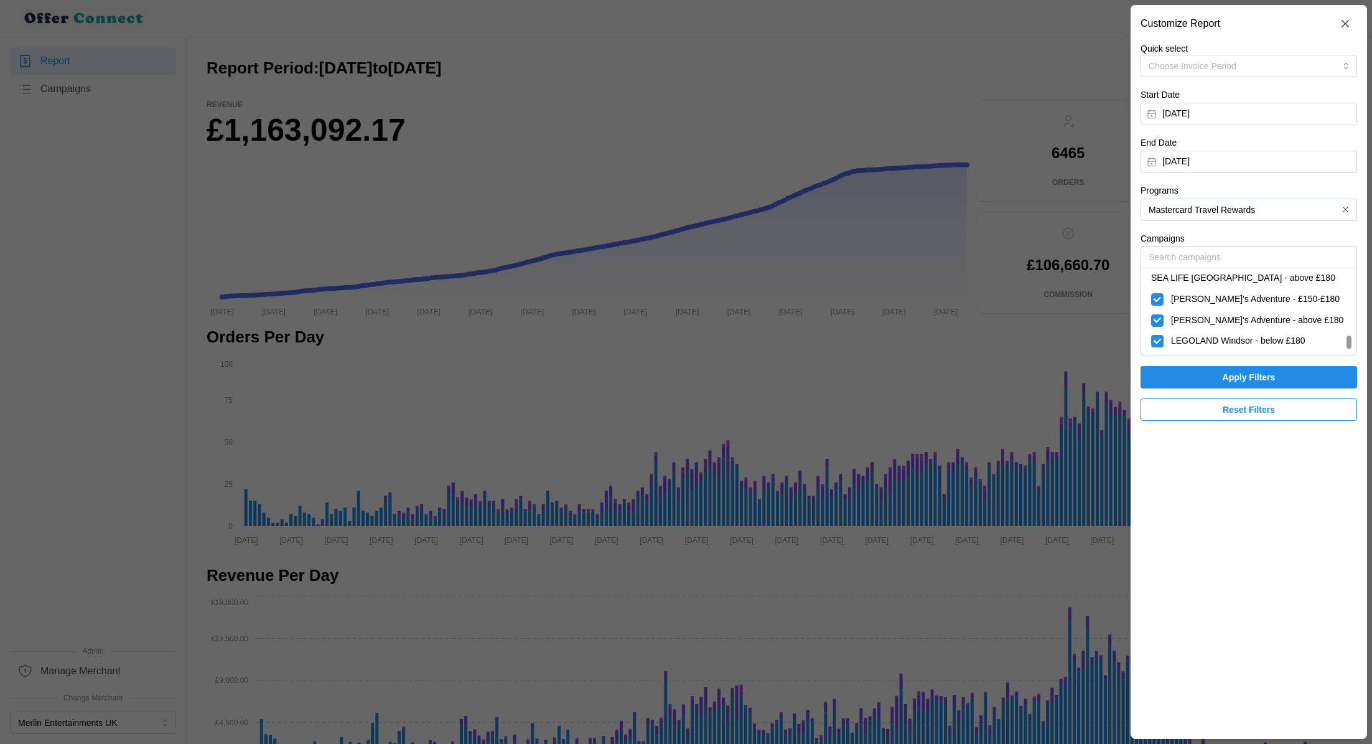
click at [1157, 418] on div "[GEOGRAPHIC_DATA] - below £180" at bounding box center [1249, 425] width 195 height 14
checkbox input "true"
click at [1157, 439] on div "[GEOGRAPHIC_DATA] - above £180" at bounding box center [1249, 446] width 195 height 14
checkbox input "true"
click at [1283, 374] on span "Apply Filters" at bounding box center [1249, 377] width 193 height 21
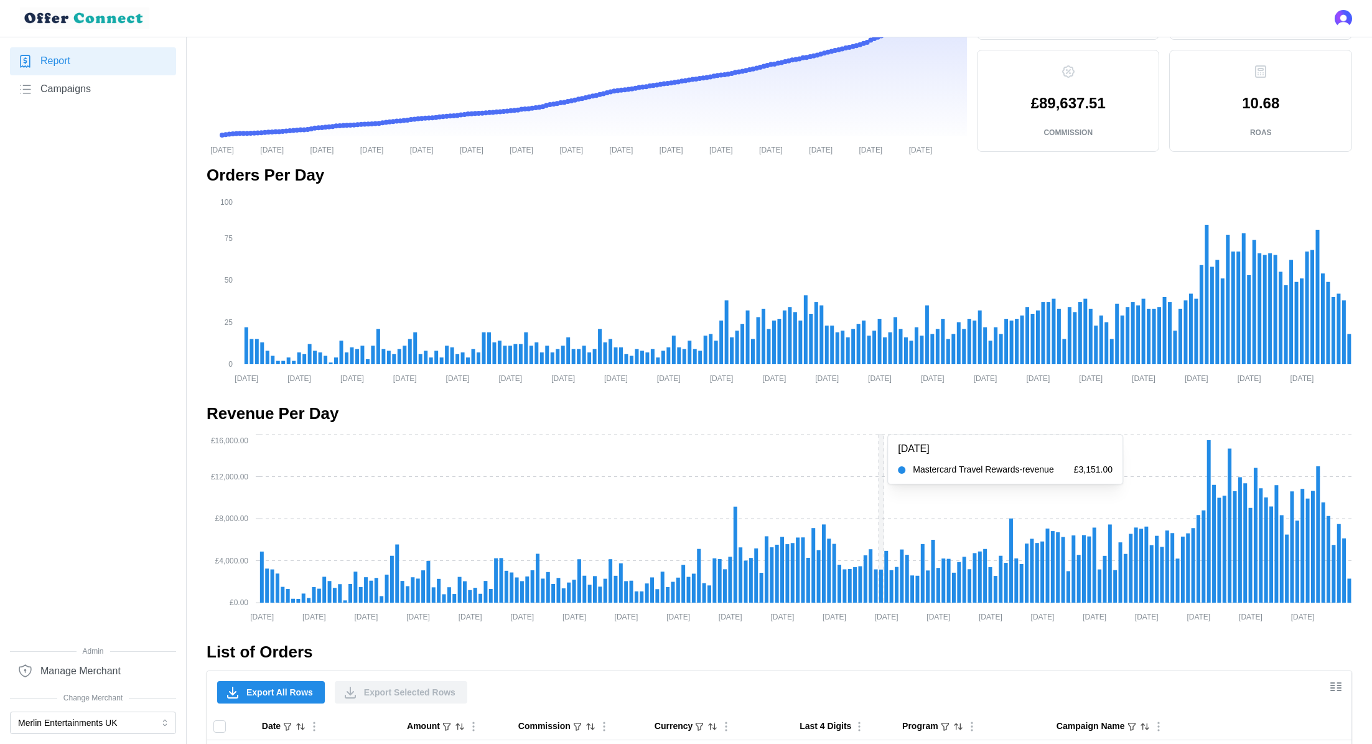
scroll to position [884, 0]
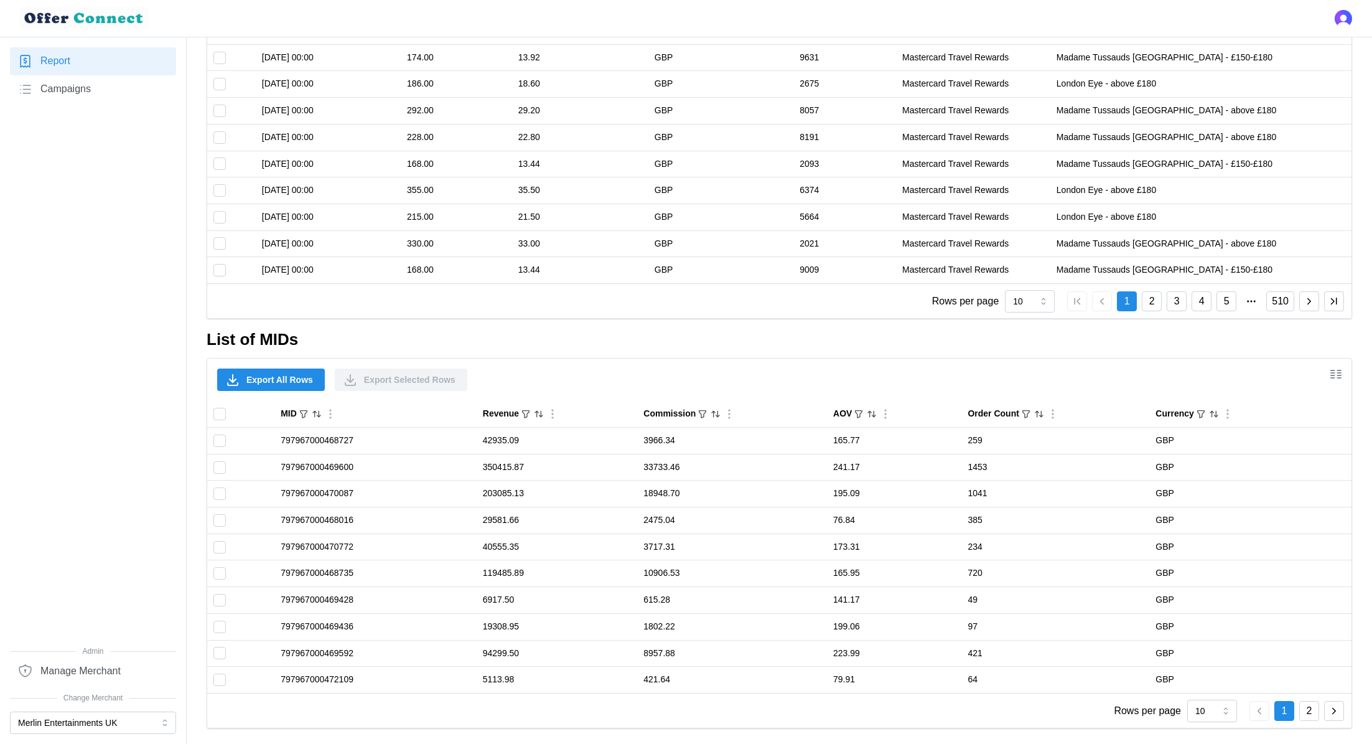
click at [282, 382] on span "Export All Rows" at bounding box center [279, 379] width 67 height 21
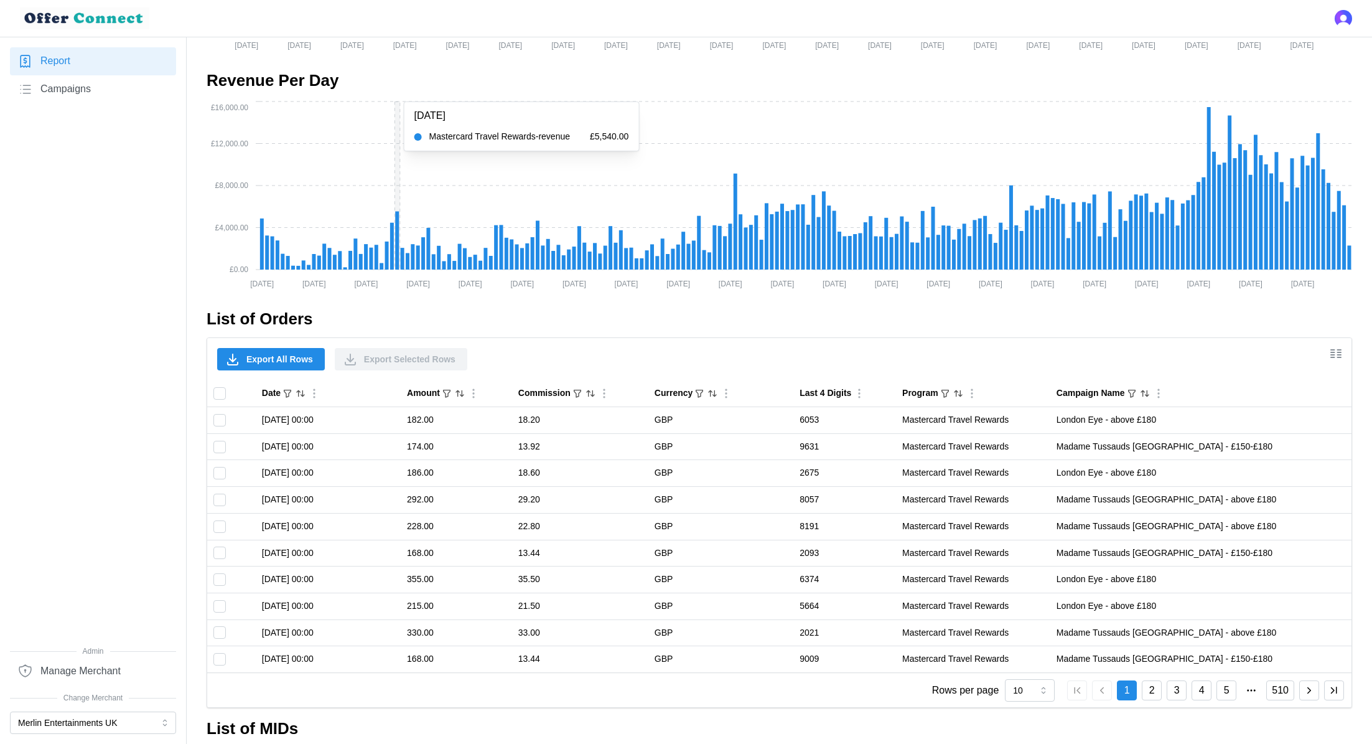
scroll to position [335, 0]
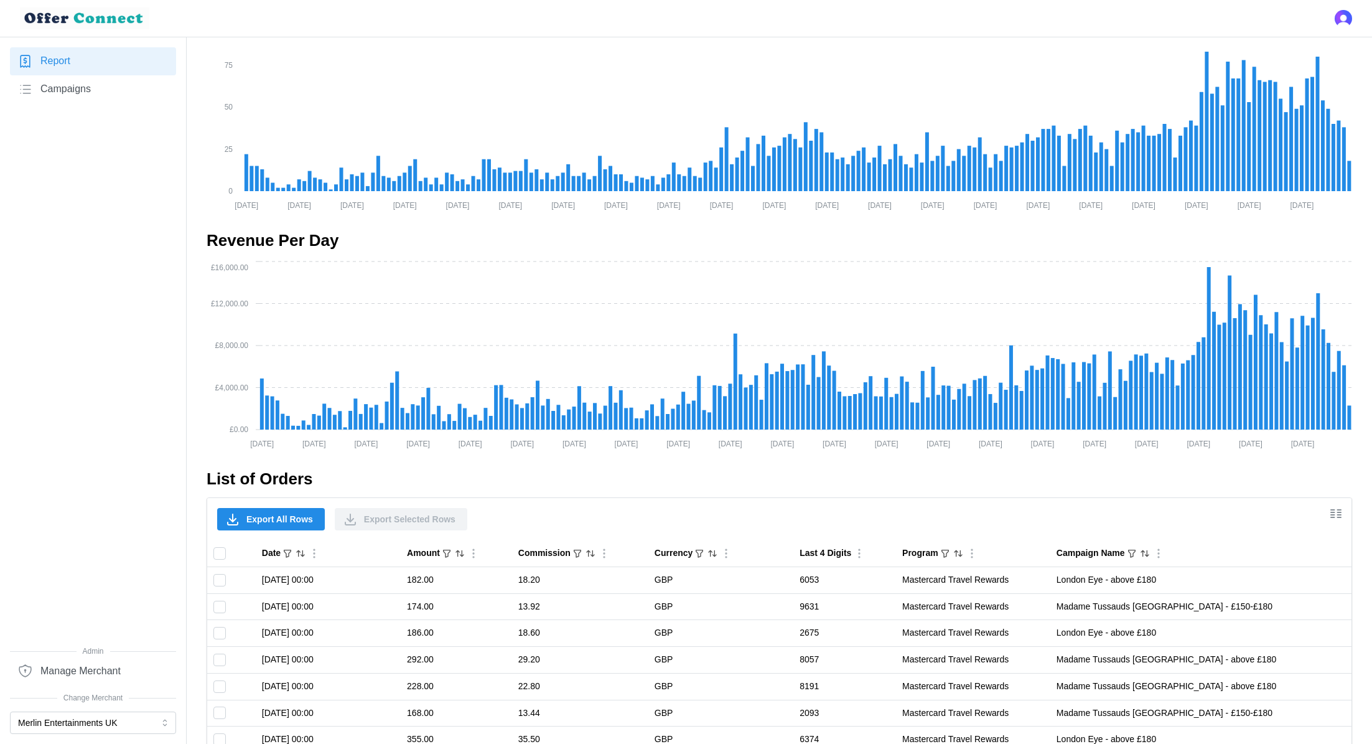
click at [283, 515] on span "Export All Rows" at bounding box center [279, 519] width 67 height 21
click at [873, 37] on icon "[DATE] [DATE] [DATE] [DATE] [DATE] [DATE] [DATE] [DATE] [DATE] [DATE] [DATE] [D…" at bounding box center [780, 116] width 1146 height 187
